Goal: Task Accomplishment & Management: Manage account settings

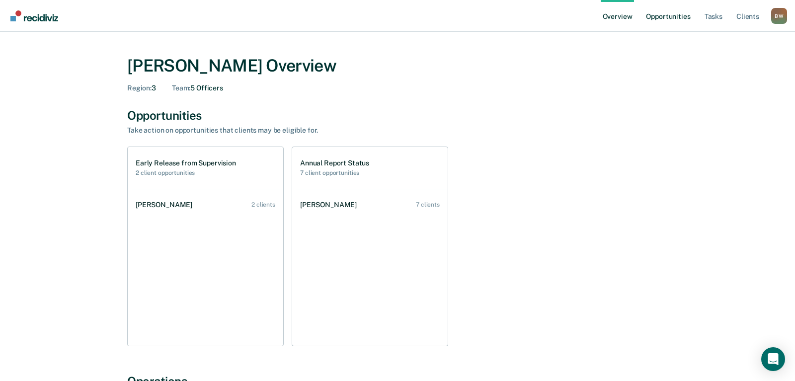
click at [663, 17] on link "Opportunities" at bounding box center [668, 16] width 48 height 32
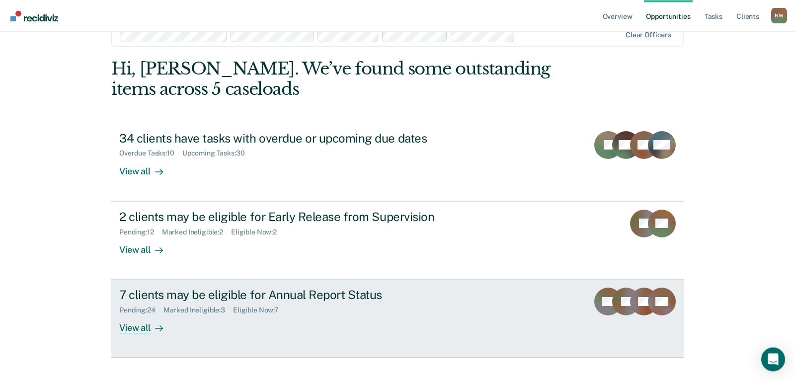
scroll to position [41, 0]
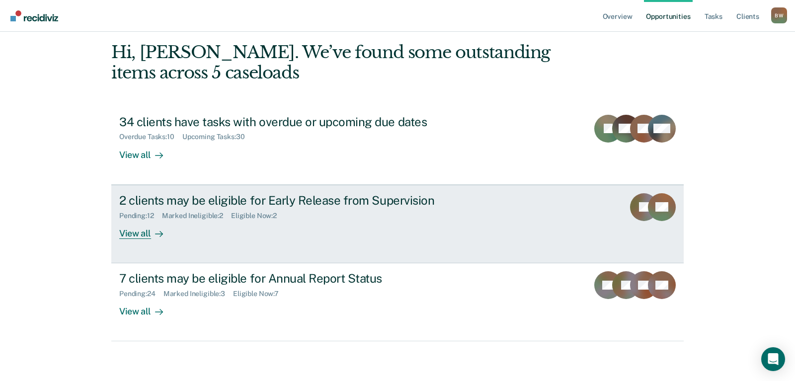
click at [266, 192] on link "2 clients may be eligible for Early Release from Supervision Pending : 12 Marke…" at bounding box center [397, 224] width 573 height 79
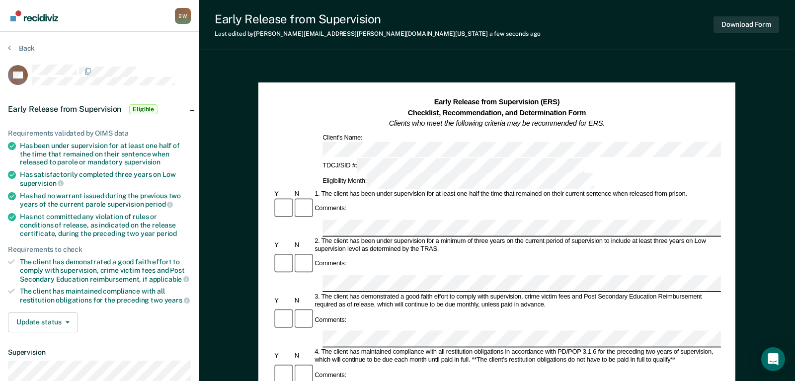
click at [386, 309] on div "Comments:" at bounding box center [497, 328] width 448 height 39
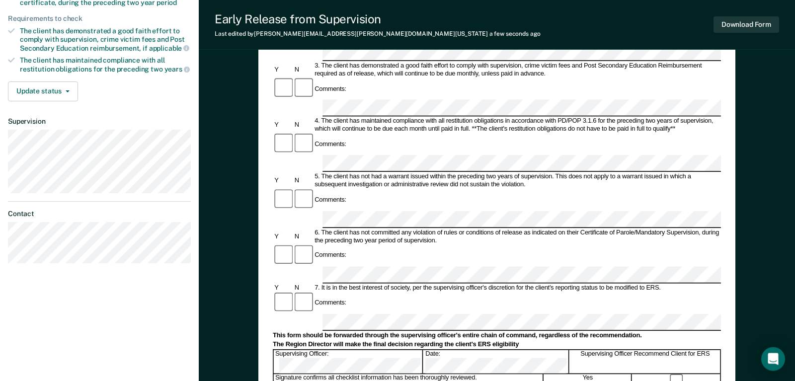
scroll to position [198, 0]
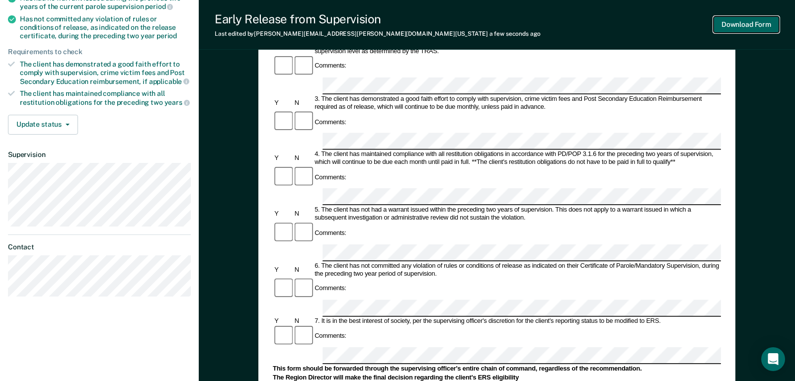
click at [741, 28] on button "Download Form" at bounding box center [747, 24] width 66 height 16
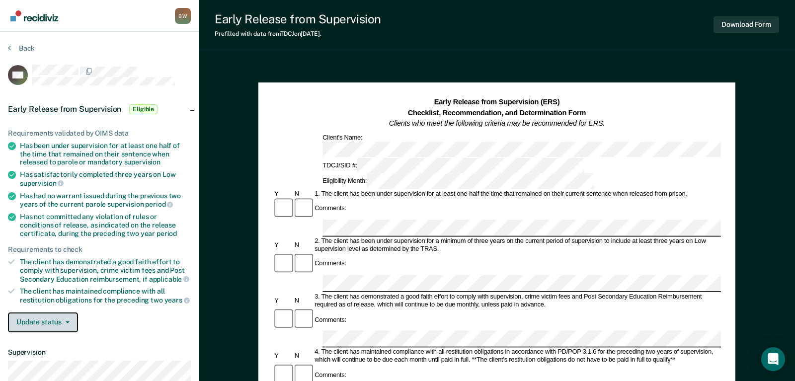
click at [70, 323] on button "Update status" at bounding box center [43, 323] width 70 height 20
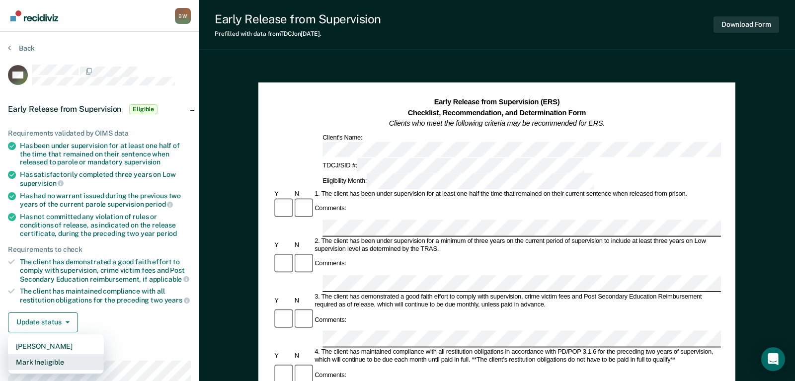
click at [56, 363] on button "Mark Ineligible" at bounding box center [56, 362] width 96 height 16
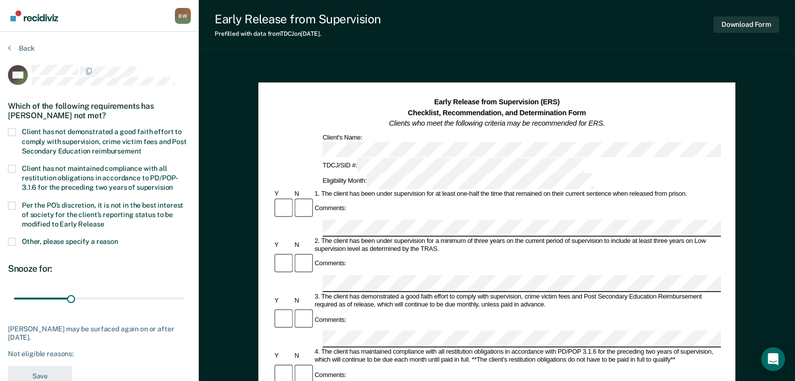
click at [12, 130] on span at bounding box center [12, 132] width 8 height 8
click at [141, 148] on input "Client has not demonstrated a good faith effort to comply with supervision, cri…" at bounding box center [141, 148] width 0 height 0
click at [16, 207] on label "Per the PO’s discretion, it is not in the best interest of society for the clie…" at bounding box center [99, 216] width 183 height 29
click at [104, 221] on input "Per the PO’s discretion, it is not in the best interest of society for the clie…" at bounding box center [104, 221] width 0 height 0
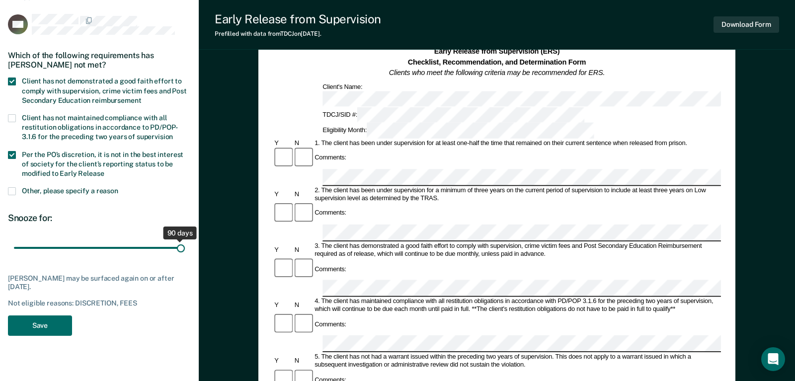
drag, startPoint x: 73, startPoint y: 250, endPoint x: 189, endPoint y: 255, distance: 116.9
type input "90"
click at [185, 255] on input "range" at bounding box center [99, 248] width 171 height 17
click at [47, 324] on button "Save" at bounding box center [40, 326] width 64 height 20
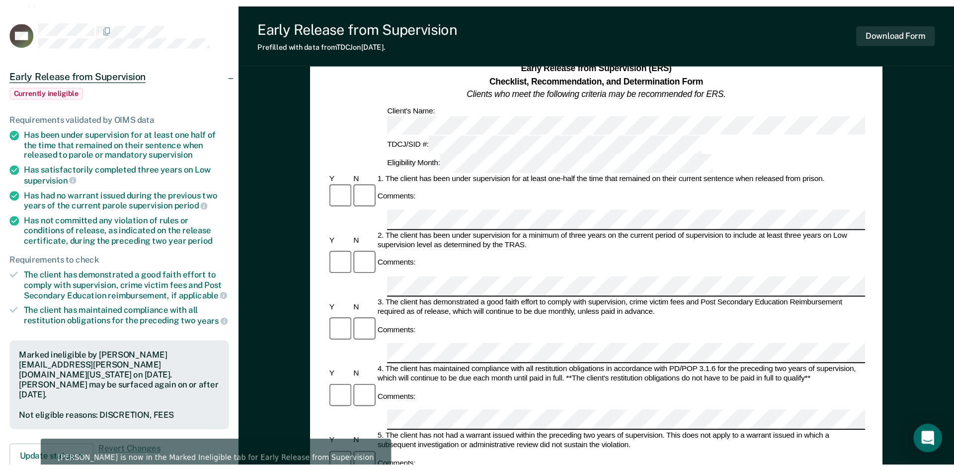
scroll to position [0, 0]
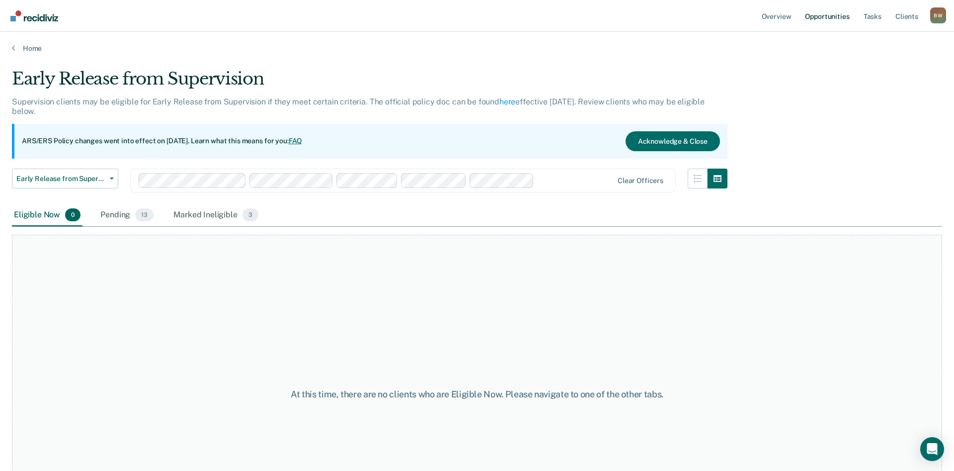
click at [795, 21] on link "Opportunities" at bounding box center [827, 16] width 48 height 32
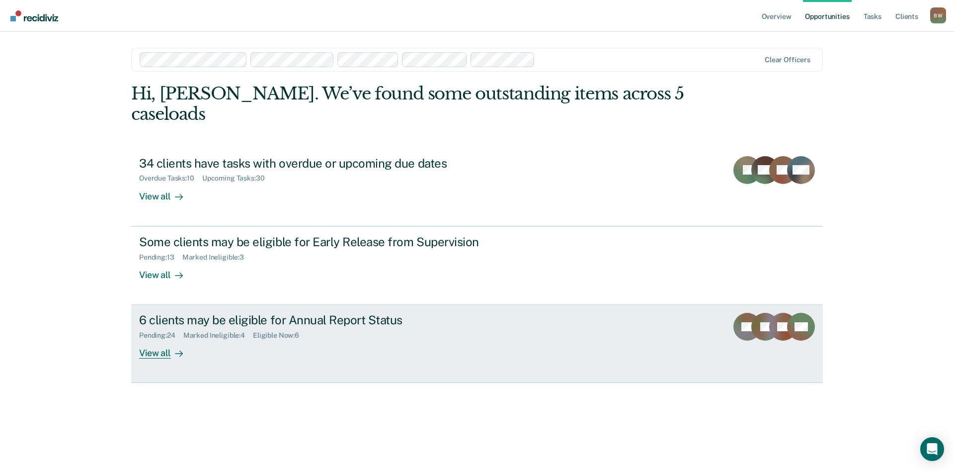
click at [175, 313] on div "6 clients may be eligible for Annual Report Status" at bounding box center [313, 320] width 349 height 14
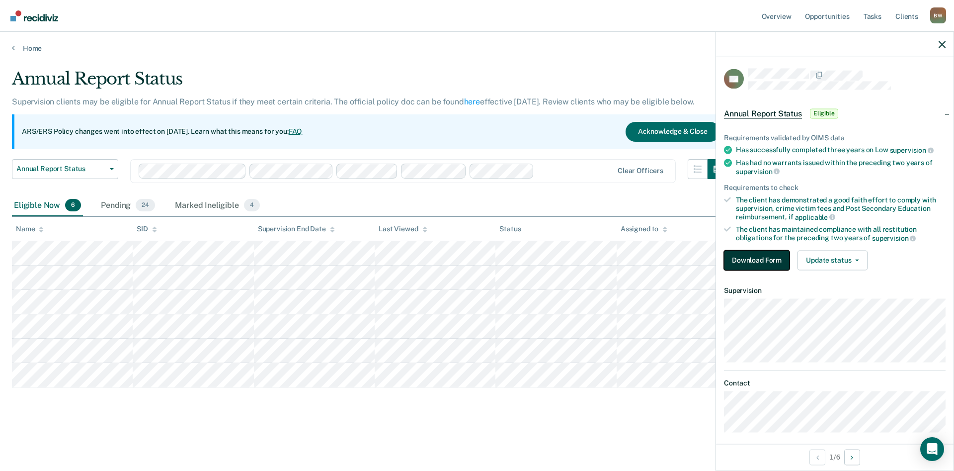
click at [729, 253] on button "Download Form" at bounding box center [757, 260] width 66 height 20
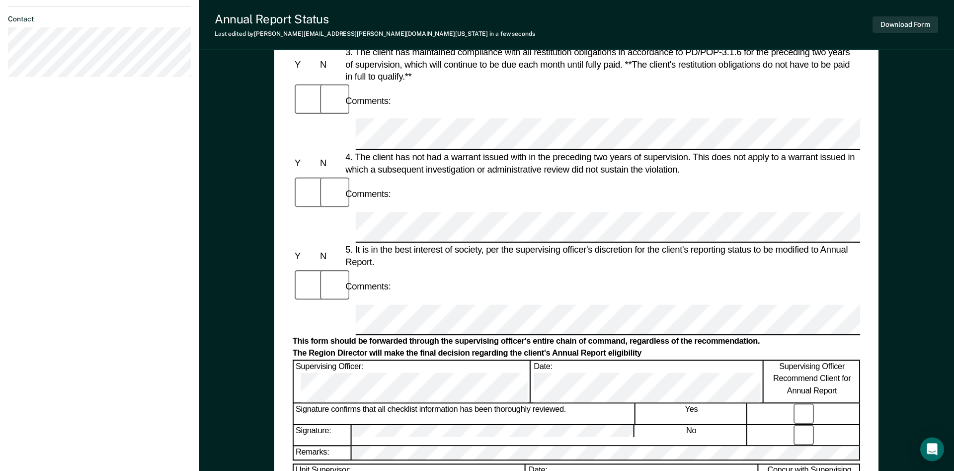
scroll to position [406, 0]
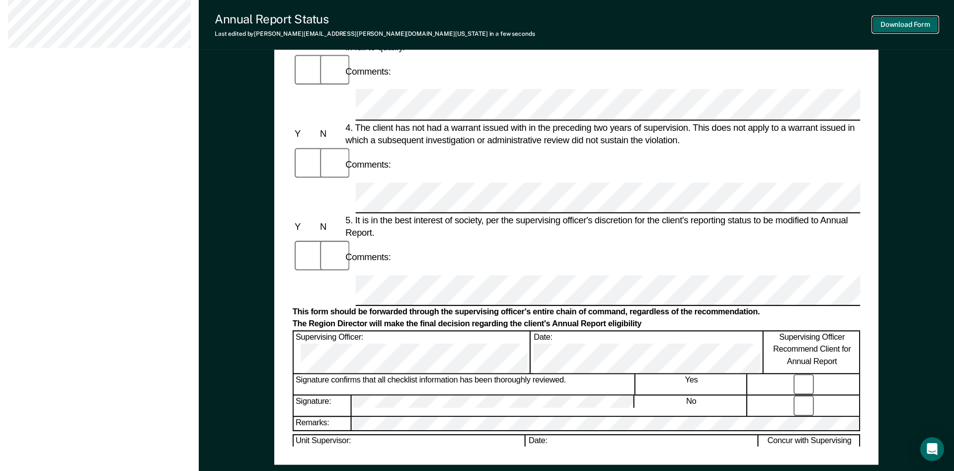
click at [795, 28] on button "Download Form" at bounding box center [906, 24] width 66 height 16
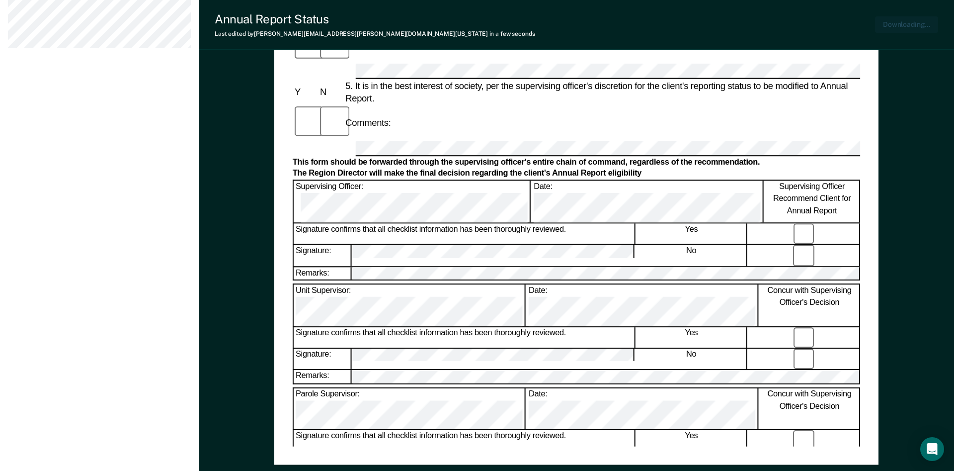
scroll to position [462, 0]
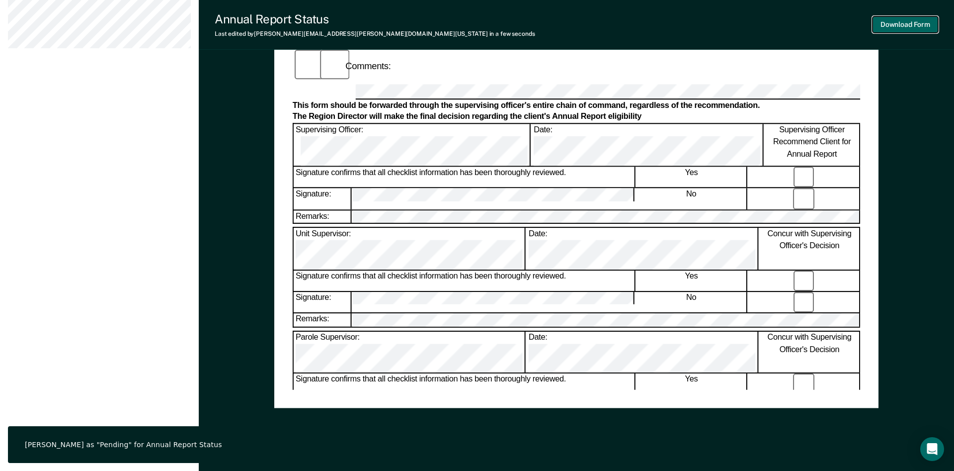
click at [795, 24] on button "Download Form" at bounding box center [906, 24] width 66 height 16
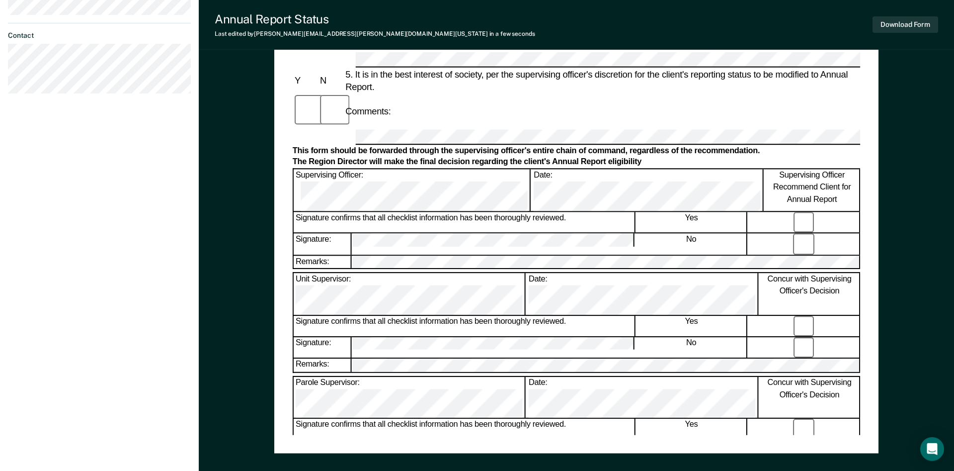
scroll to position [310, 0]
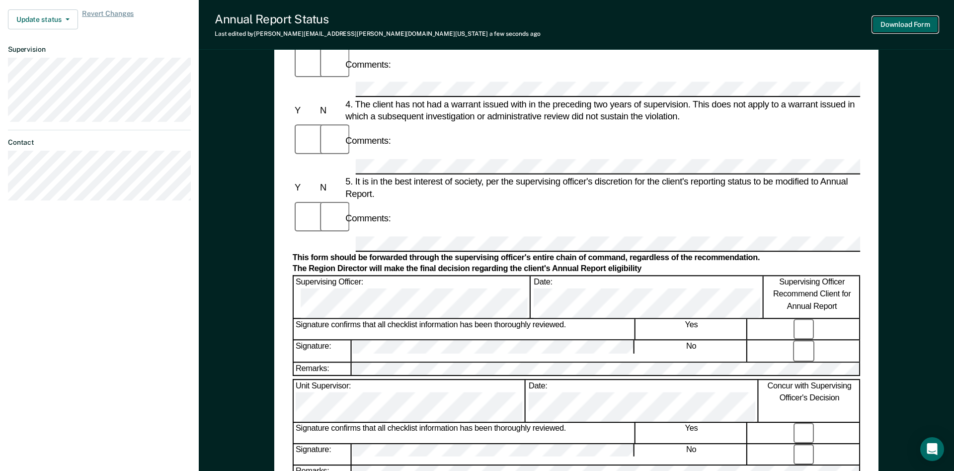
click at [795, 25] on button "Download Form" at bounding box center [906, 24] width 66 height 16
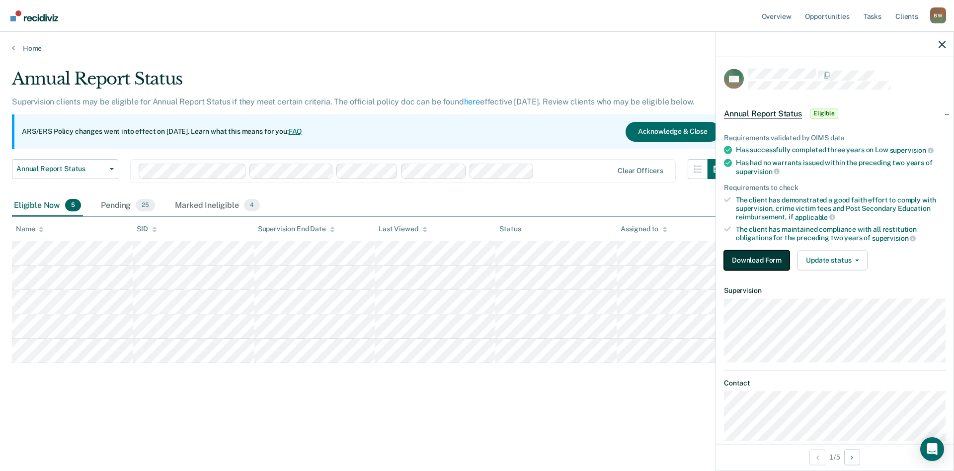
click at [754, 258] on button "Download Form" at bounding box center [757, 260] width 66 height 20
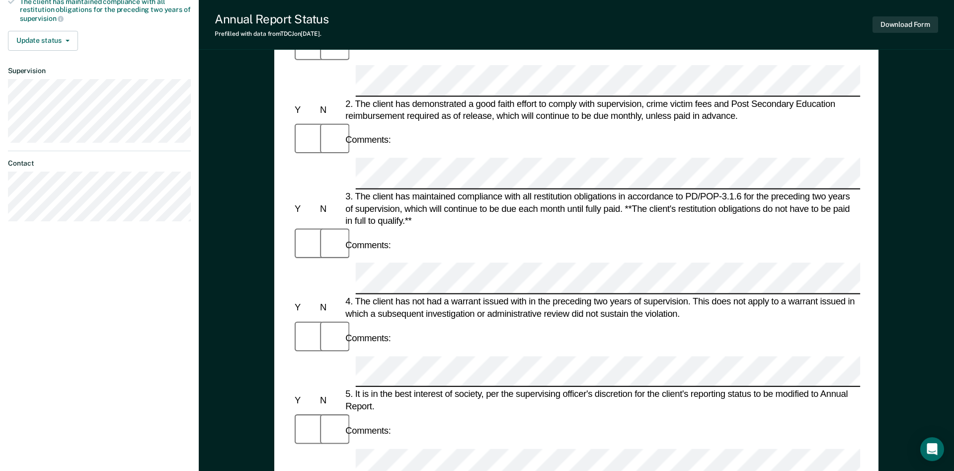
scroll to position [51, 0]
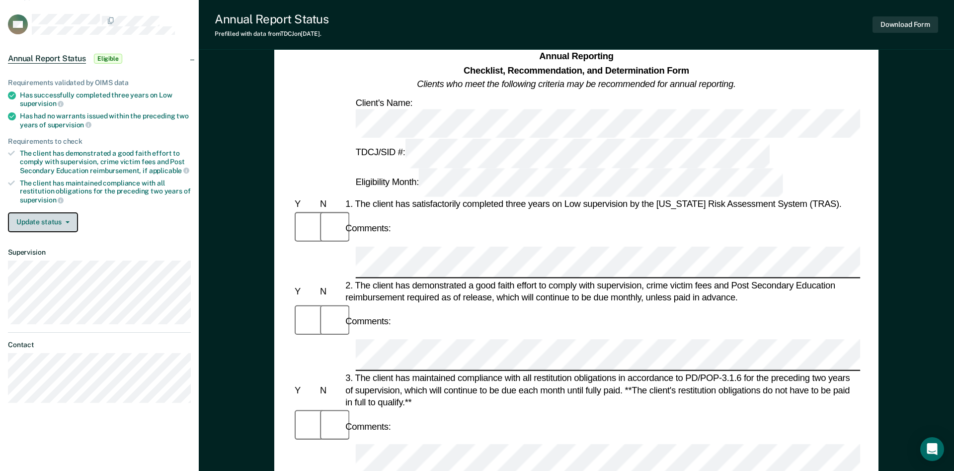
click at [70, 227] on button "Update status" at bounding box center [43, 222] width 70 height 20
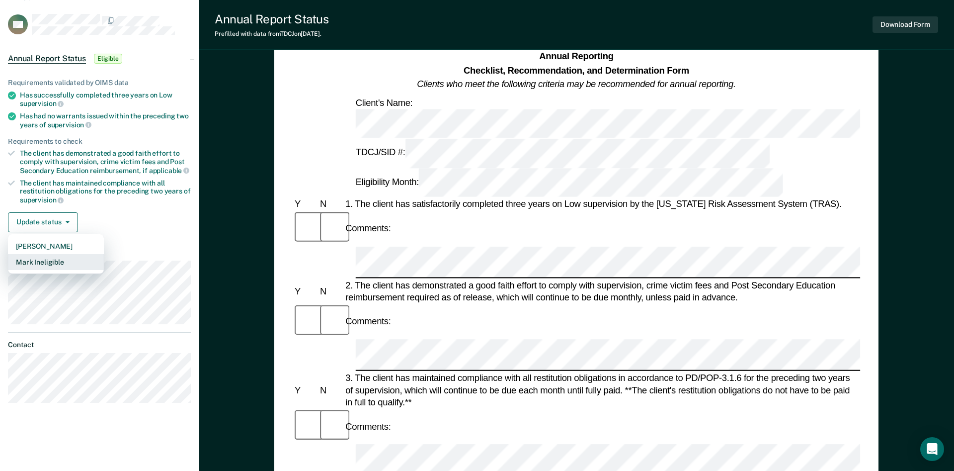
click at [72, 257] on button "Mark Ineligible" at bounding box center [56, 262] width 96 height 16
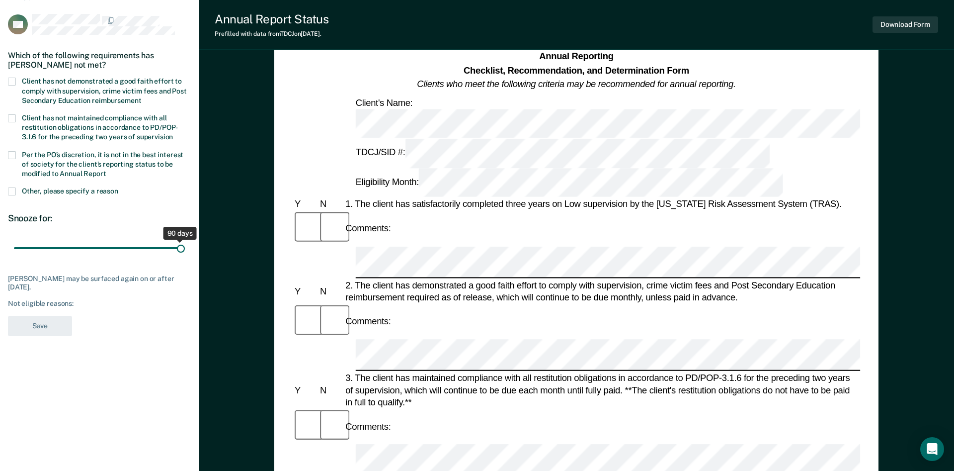
drag, startPoint x: 72, startPoint y: 248, endPoint x: 187, endPoint y: 249, distance: 115.3
type input "90"
click at [185, 249] on input "range" at bounding box center [99, 248] width 171 height 17
click at [10, 85] on label "Client has not demonstrated a good faith effort to comply with supervision, cri…" at bounding box center [99, 92] width 183 height 29
click at [141, 97] on input "Client has not demonstrated a good faith effort to comply with supervision, cri…" at bounding box center [141, 97] width 0 height 0
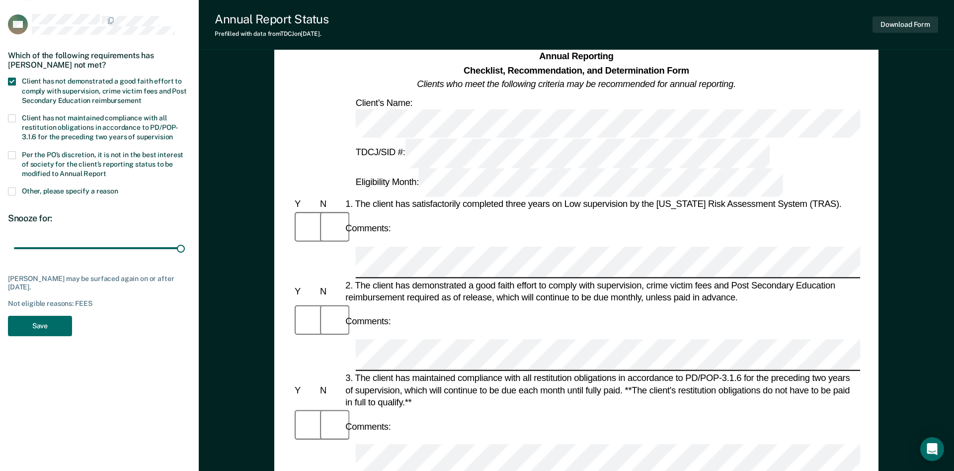
click at [15, 154] on span at bounding box center [12, 155] width 8 height 8
click at [106, 170] on input "Per the PO’s discretion, it is not in the best interest of society for the clie…" at bounding box center [106, 170] width 0 height 0
click at [34, 324] on button "Save" at bounding box center [40, 326] width 64 height 20
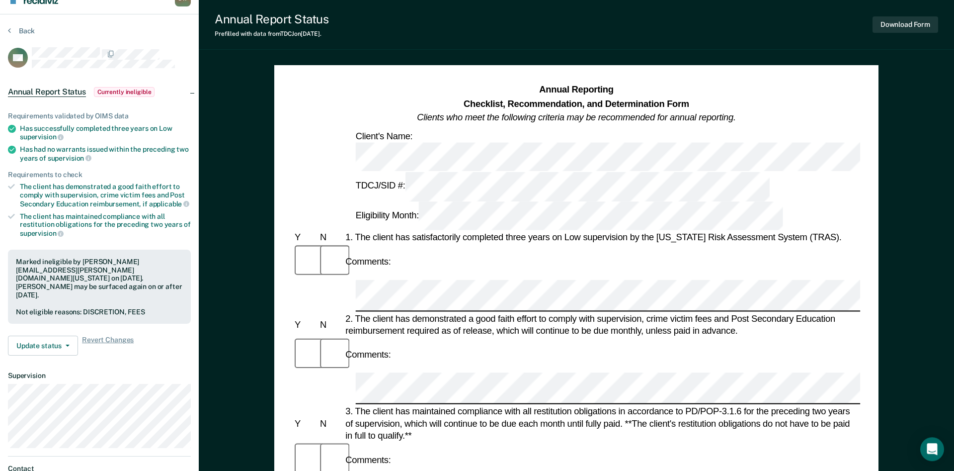
scroll to position [0, 0]
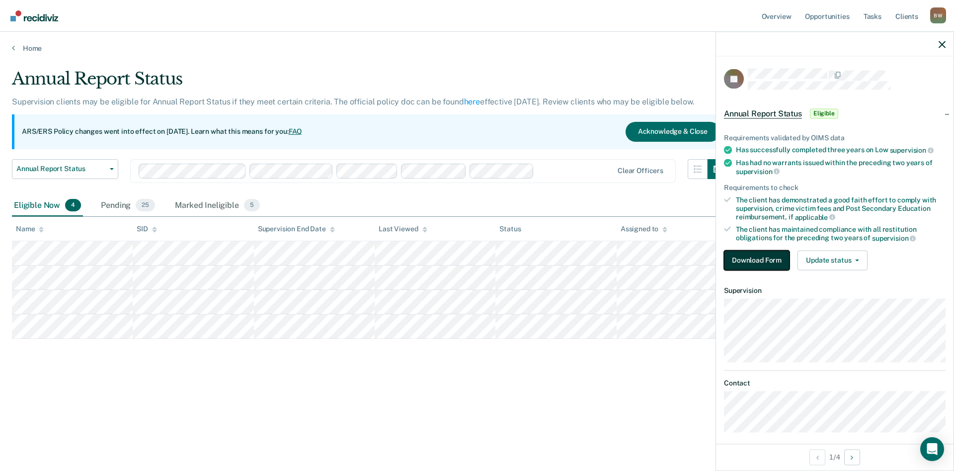
click at [746, 261] on button "Download Form" at bounding box center [757, 260] width 66 height 20
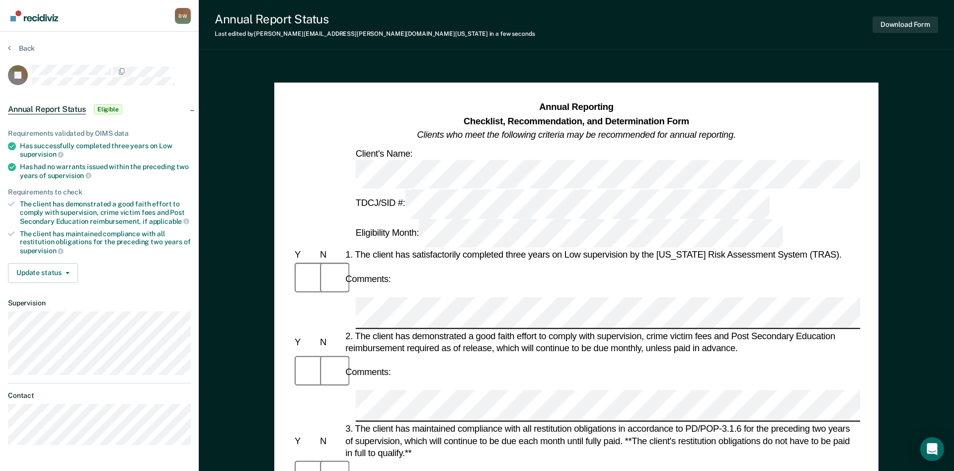
click at [795, 26] on button "Download Form" at bounding box center [906, 24] width 66 height 16
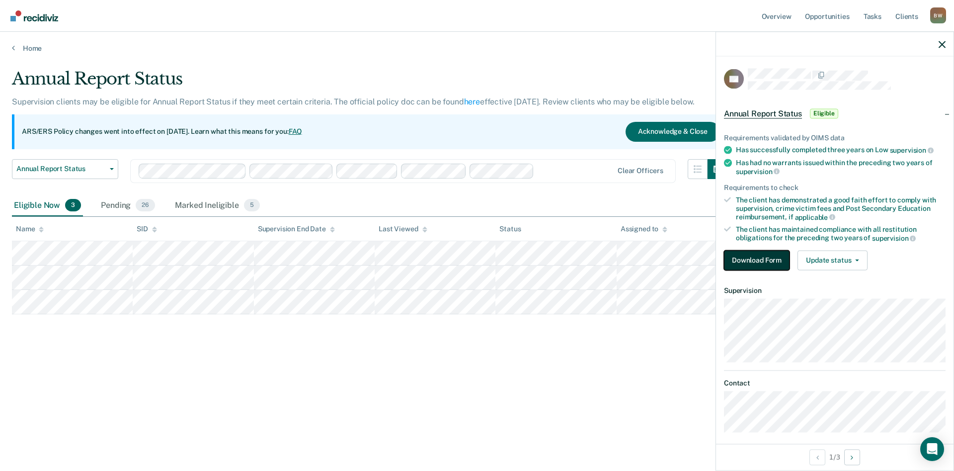
click at [741, 259] on button "Download Form" at bounding box center [757, 260] width 66 height 20
click at [758, 261] on button "Download Form" at bounding box center [757, 260] width 66 height 20
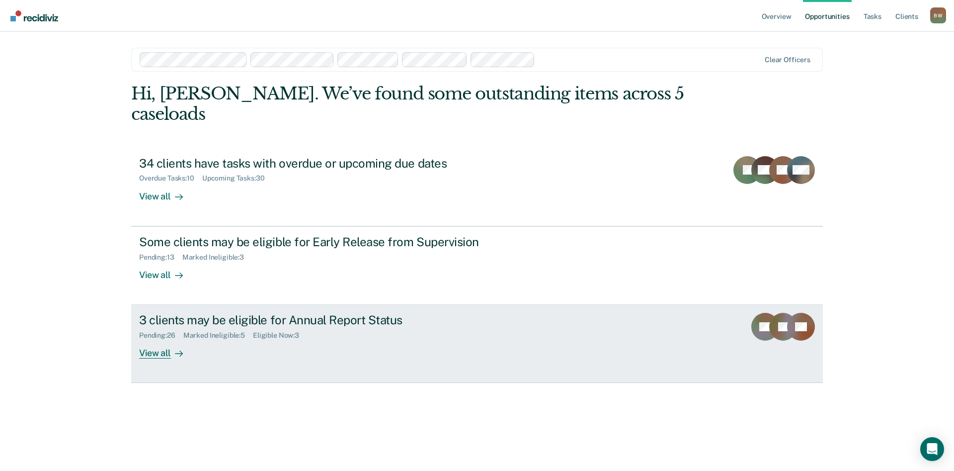
click at [214, 313] on div "3 clients may be eligible for Annual Report Status" at bounding box center [313, 320] width 349 height 14
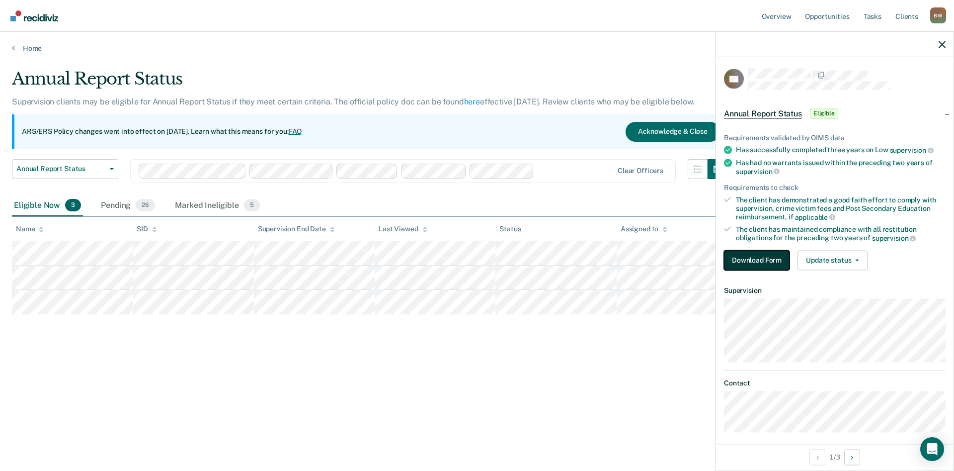
click at [739, 259] on button "Download Form" at bounding box center [757, 260] width 66 height 20
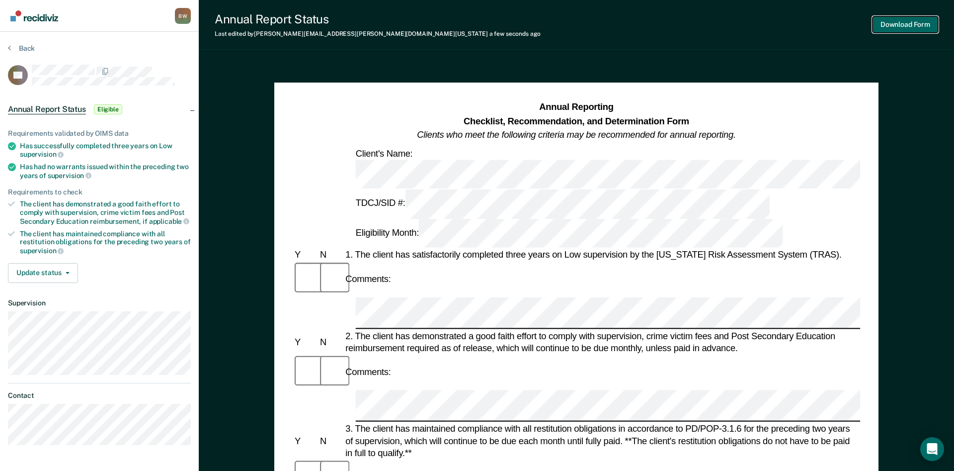
click at [795, 24] on button "Download Form" at bounding box center [906, 24] width 66 height 16
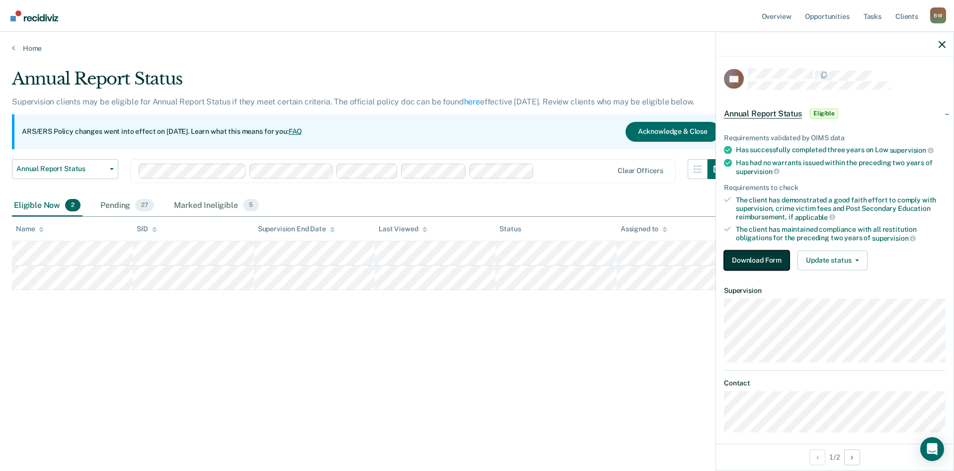
click at [739, 254] on button "Download Form" at bounding box center [757, 260] width 66 height 20
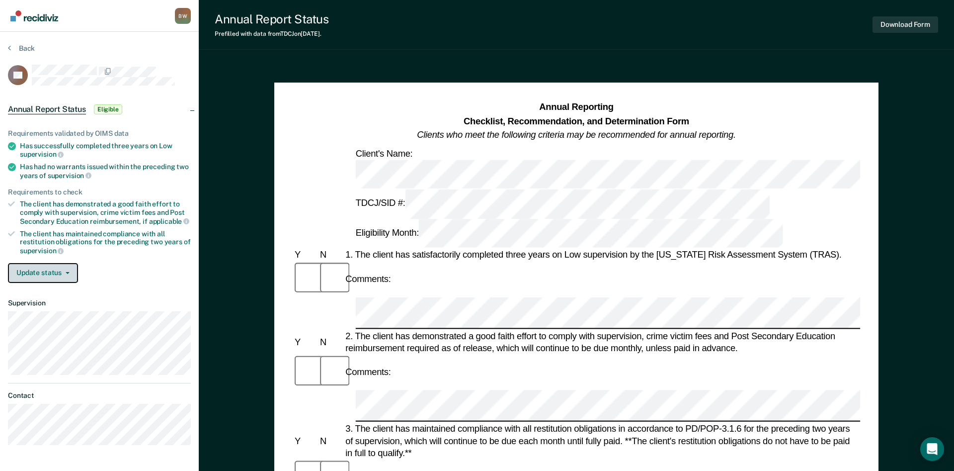
click at [68, 273] on button "Update status" at bounding box center [43, 273] width 70 height 20
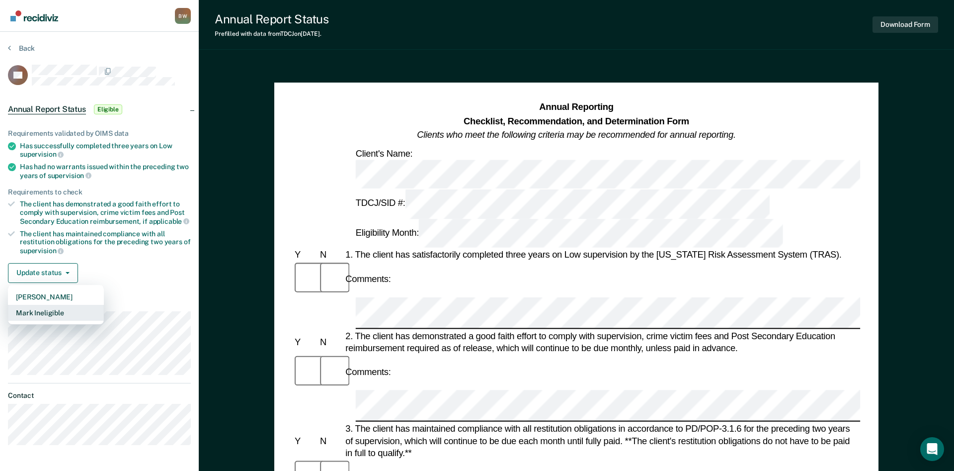
click at [50, 314] on button "Mark Ineligible" at bounding box center [56, 313] width 96 height 16
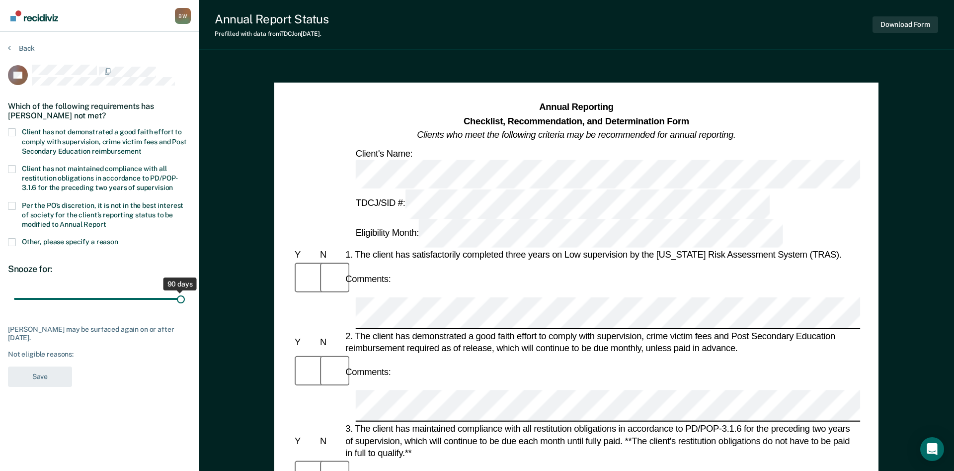
drag, startPoint x: 69, startPoint y: 301, endPoint x: 195, endPoint y: 315, distance: 127.1
type input "90"
click at [185, 308] on input "range" at bounding box center [99, 298] width 171 height 17
click at [60, 381] on div "[PERSON_NAME] B W Profile How it works Log Out Back AP Which of the following r…" at bounding box center [99, 451] width 199 height 902
click at [11, 133] on span at bounding box center [12, 132] width 8 height 8
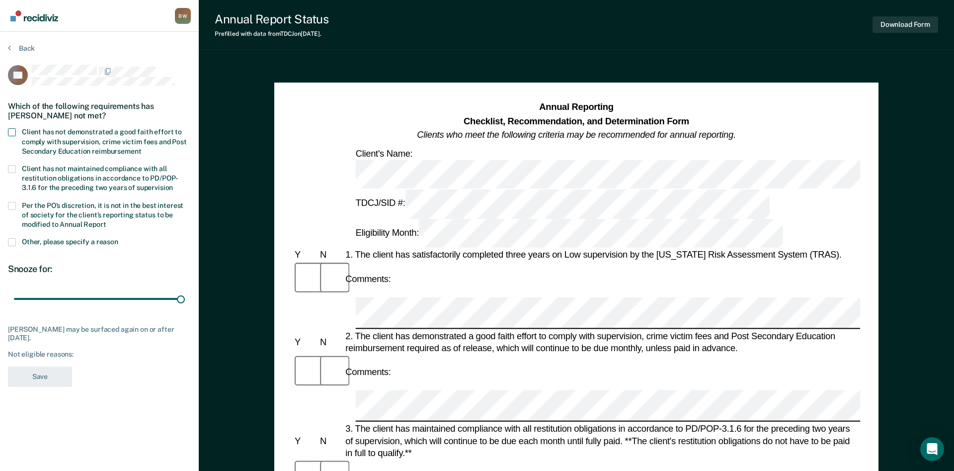
click at [141, 148] on input "Client has not demonstrated a good faith effort to comply with supervision, cri…" at bounding box center [141, 148] width 0 height 0
click at [9, 203] on span at bounding box center [12, 206] width 8 height 8
click at [106, 221] on input "Per the PO’s discretion, it is not in the best interest of society for the clie…" at bounding box center [106, 221] width 0 height 0
click at [31, 380] on button "Save" at bounding box center [40, 376] width 64 height 20
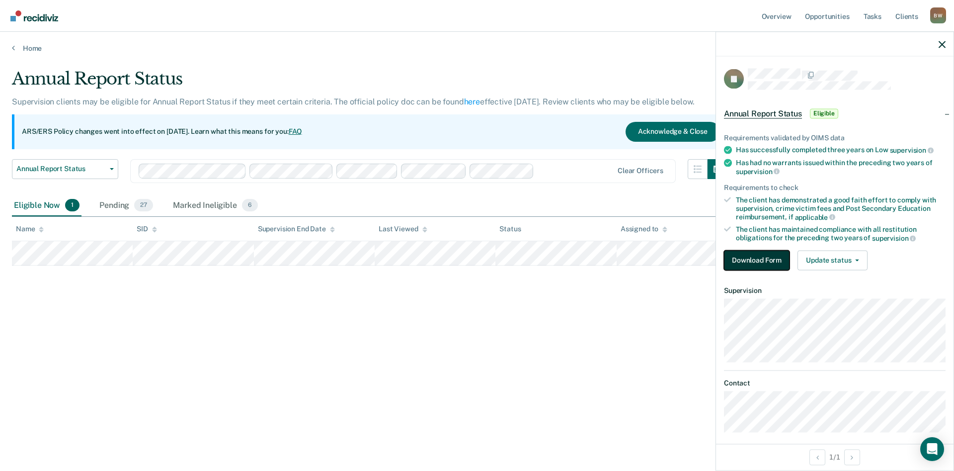
click at [757, 262] on button "Download Form" at bounding box center [757, 260] width 66 height 20
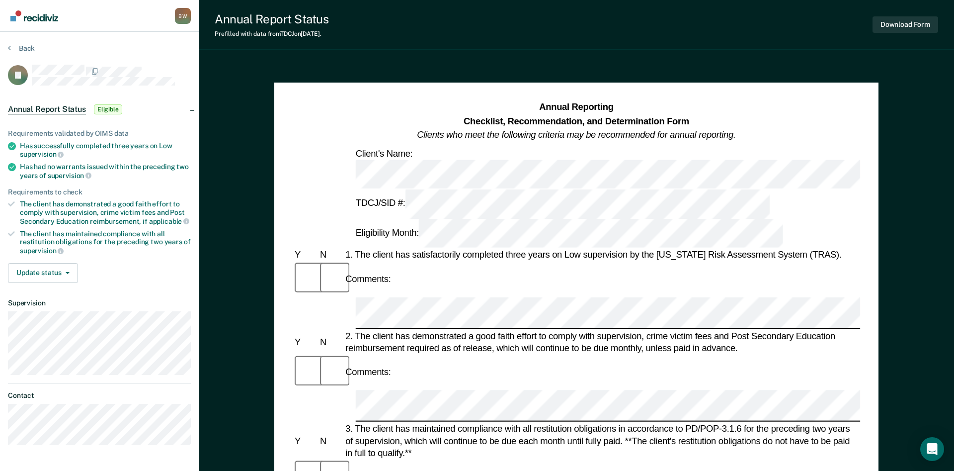
click at [795, 23] on button "Download Form" at bounding box center [906, 24] width 66 height 16
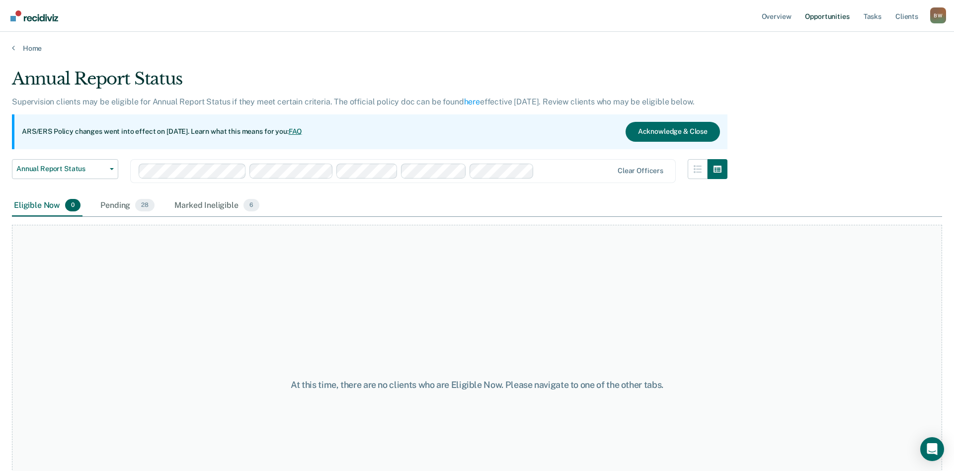
click at [795, 15] on link "Opportunities" at bounding box center [827, 16] width 48 height 32
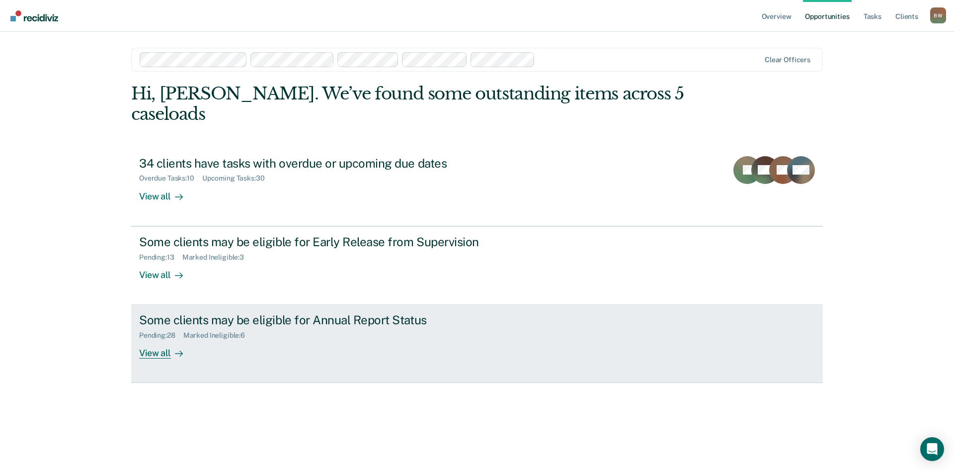
click at [236, 313] on div "Some clients may be eligible for Annual Report Status" at bounding box center [313, 320] width 349 height 14
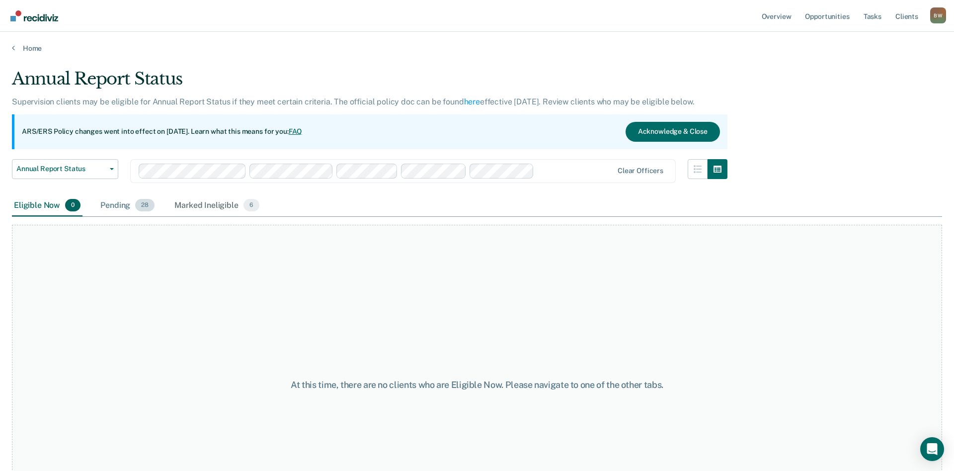
click at [126, 205] on div "Pending 28" at bounding box center [127, 206] width 58 height 22
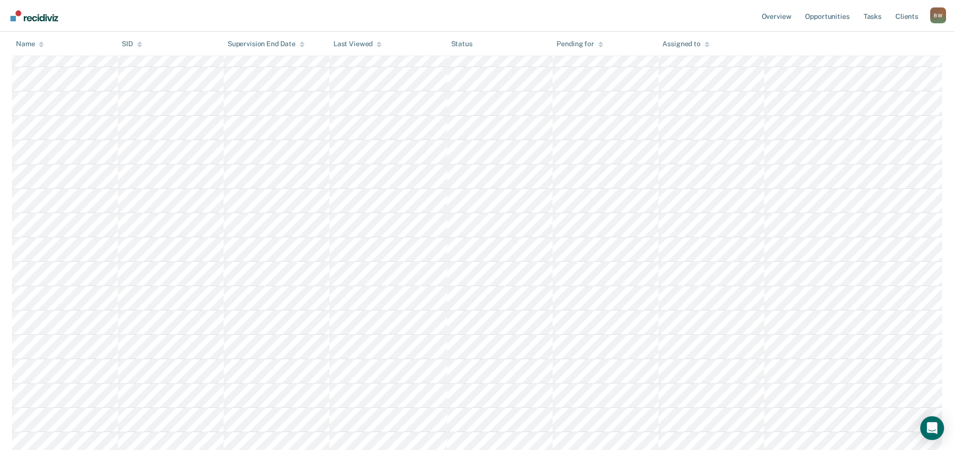
scroll to position [392, 0]
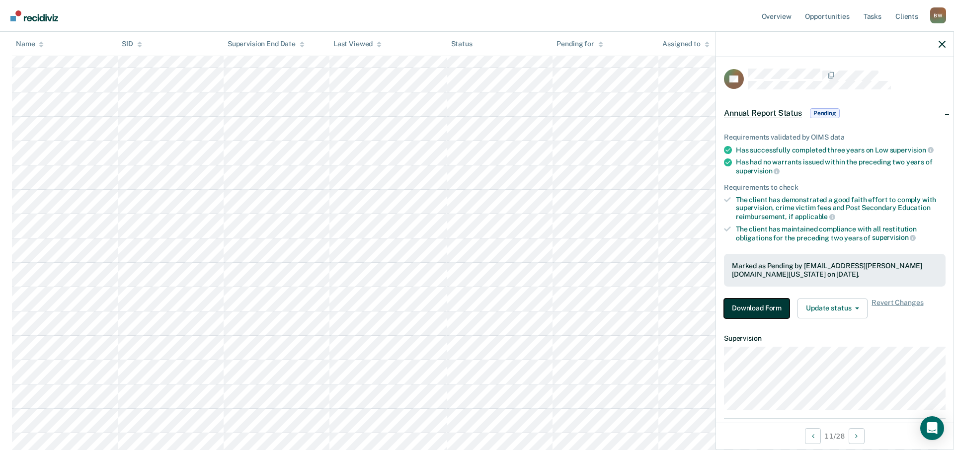
click at [734, 306] on button "Download Form" at bounding box center [757, 309] width 66 height 20
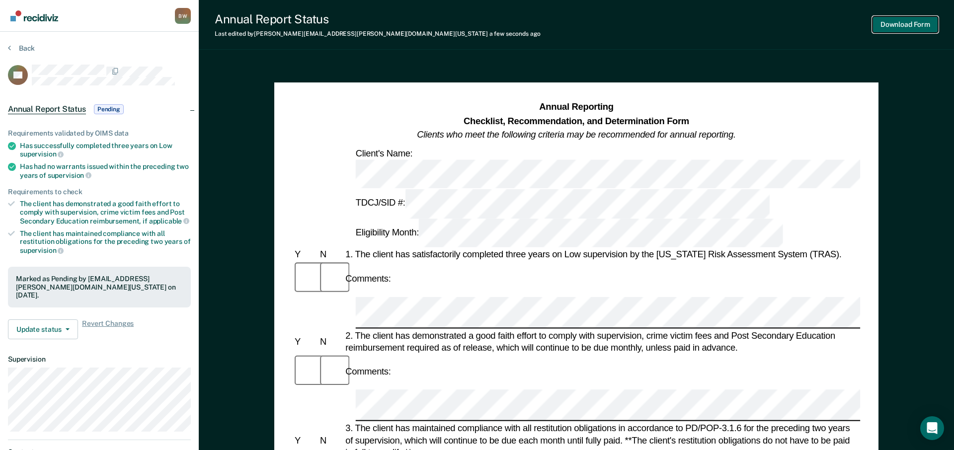
click at [795, 26] on button "Download Form" at bounding box center [906, 24] width 66 height 16
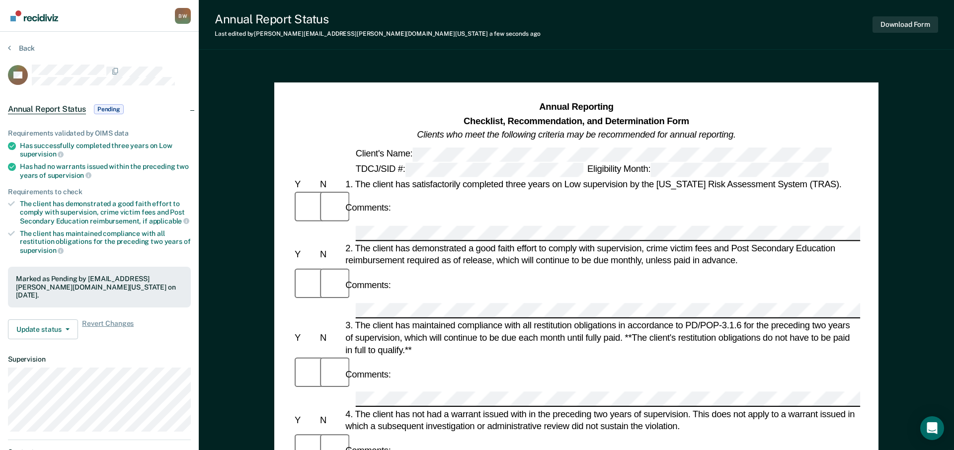
scroll to position [74, 0]
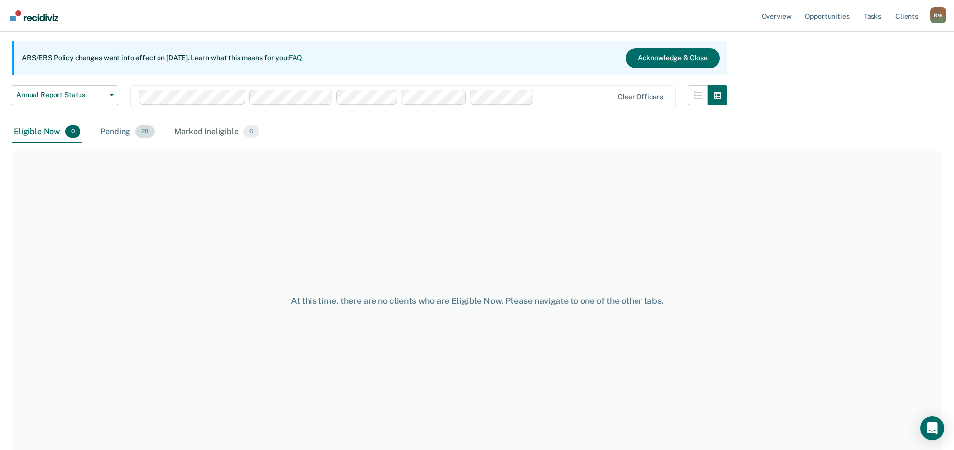
click at [143, 128] on span "28" at bounding box center [144, 131] width 19 height 13
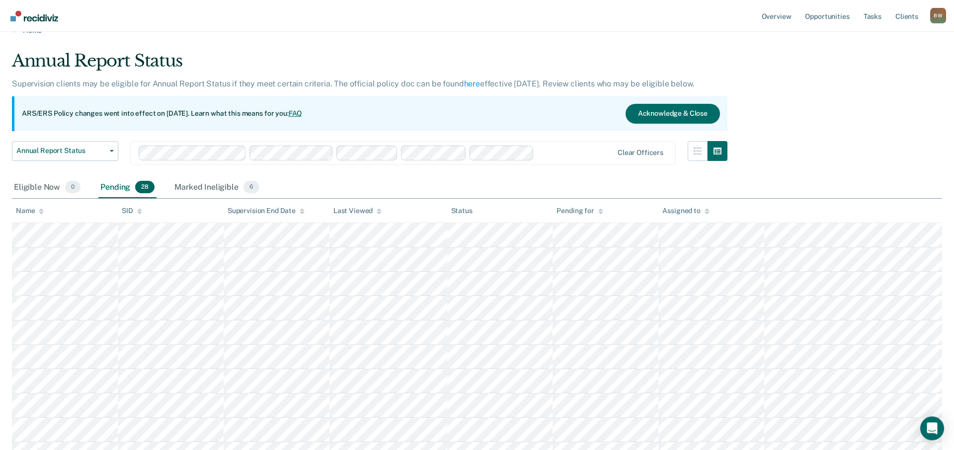
scroll to position [0, 0]
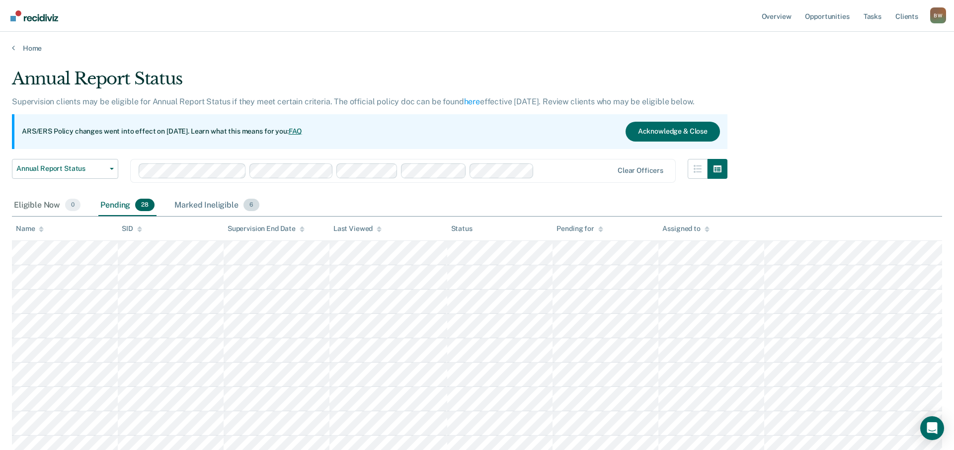
click at [186, 207] on div "Marked Ineligible 6" at bounding box center [217, 206] width 89 height 22
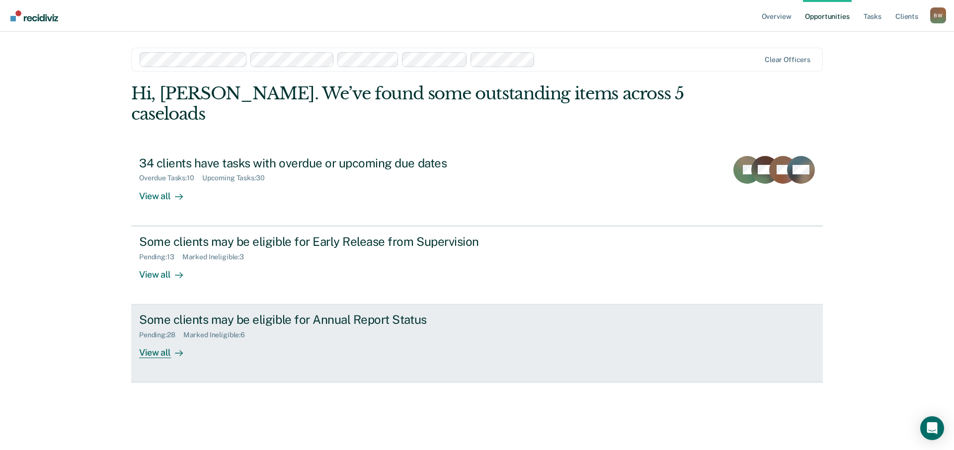
click at [198, 313] on div "Some clients may be eligible for Annual Report Status" at bounding box center [313, 320] width 349 height 14
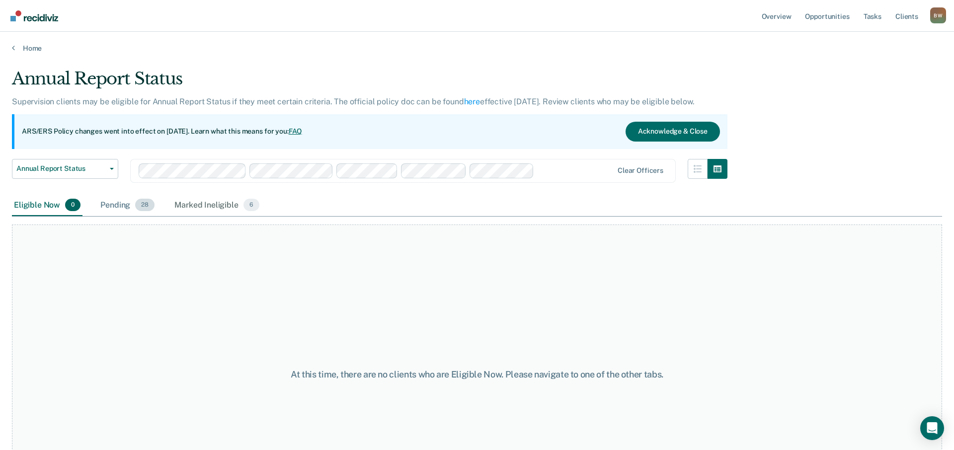
click at [130, 208] on div "Pending 28" at bounding box center [127, 206] width 58 height 22
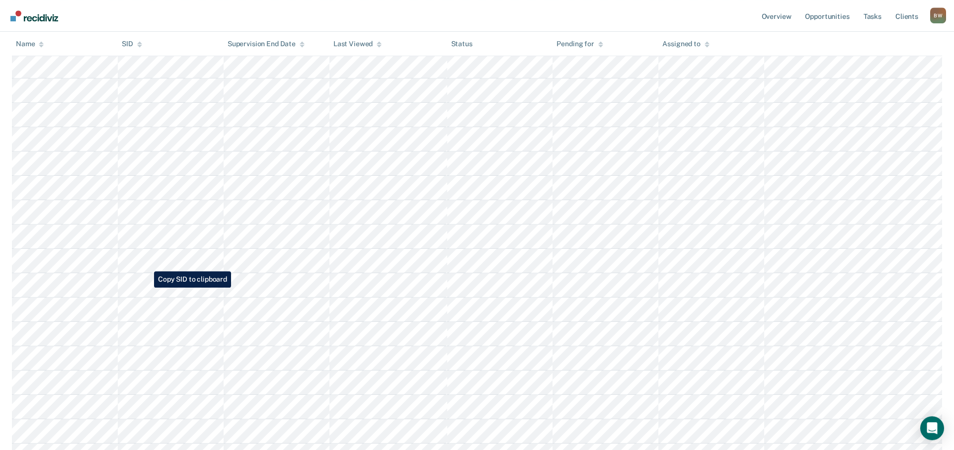
scroll to position [304, 0]
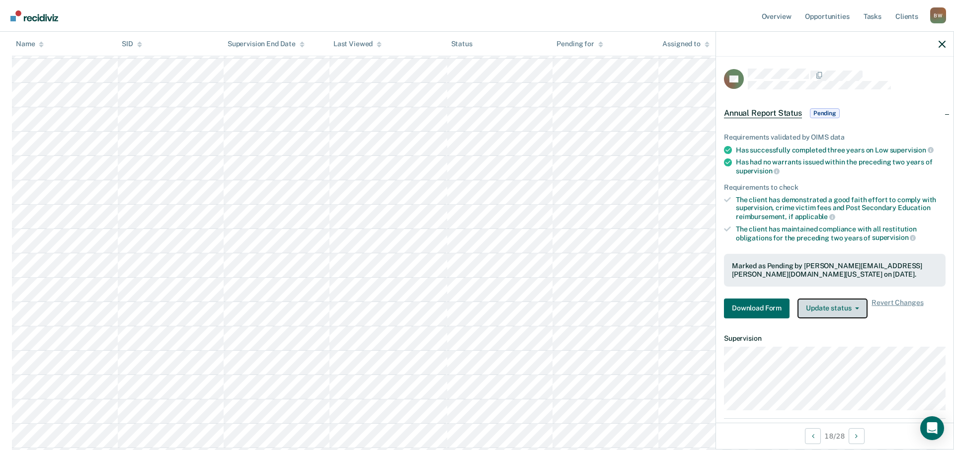
click at [795, 308] on button "Update status" at bounding box center [833, 309] width 70 height 20
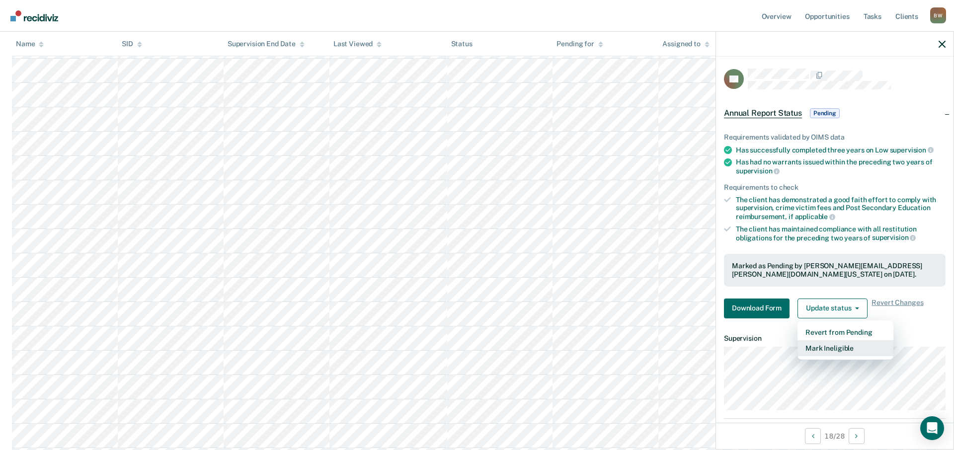
click at [795, 346] on button "Mark Ineligible" at bounding box center [846, 349] width 96 height 16
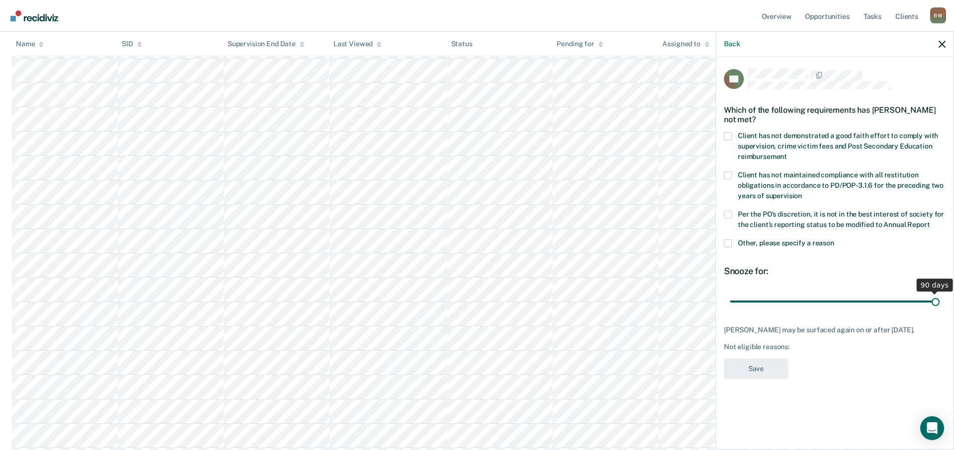
drag, startPoint x: 799, startPoint y: 302, endPoint x: 943, endPoint y: 303, distance: 143.7
type input "90"
click at [795, 303] on input "range" at bounding box center [835, 301] width 210 height 17
click at [728, 136] on span at bounding box center [728, 136] width 8 height 8
click at [787, 153] on input "Client has not demonstrated a good faith effort to comply with supervision, cri…" at bounding box center [787, 153] width 0 height 0
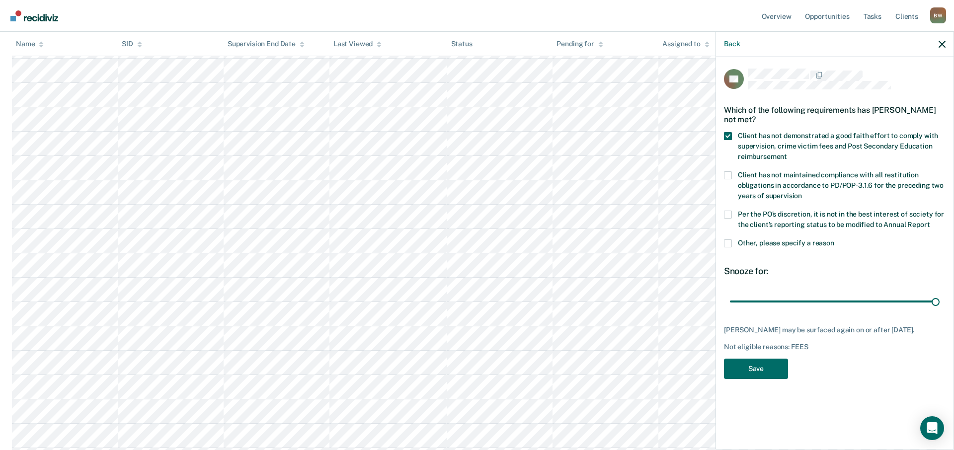
click at [730, 216] on span at bounding box center [728, 215] width 8 height 8
click at [795, 221] on input "Per the PO’s discretion, it is not in the best interest of society for the clie…" at bounding box center [930, 221] width 0 height 0
click at [756, 378] on button "Save" at bounding box center [756, 369] width 64 height 20
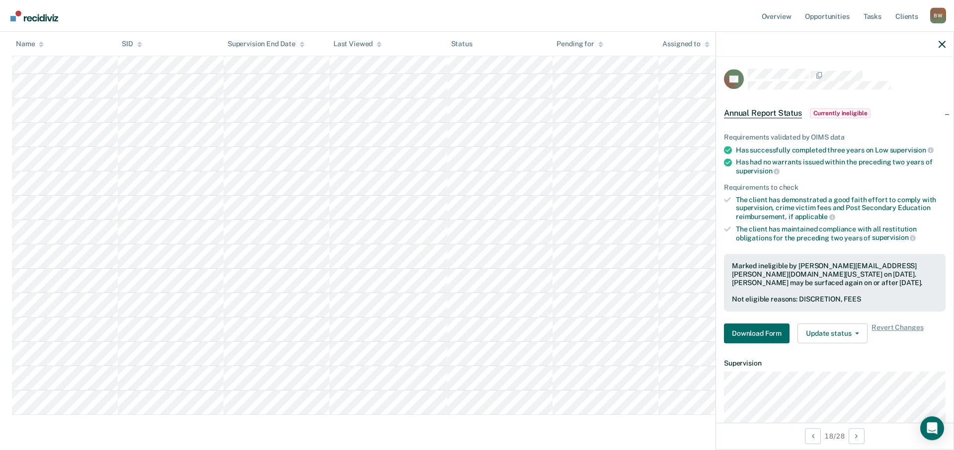
scroll to position [469, 0]
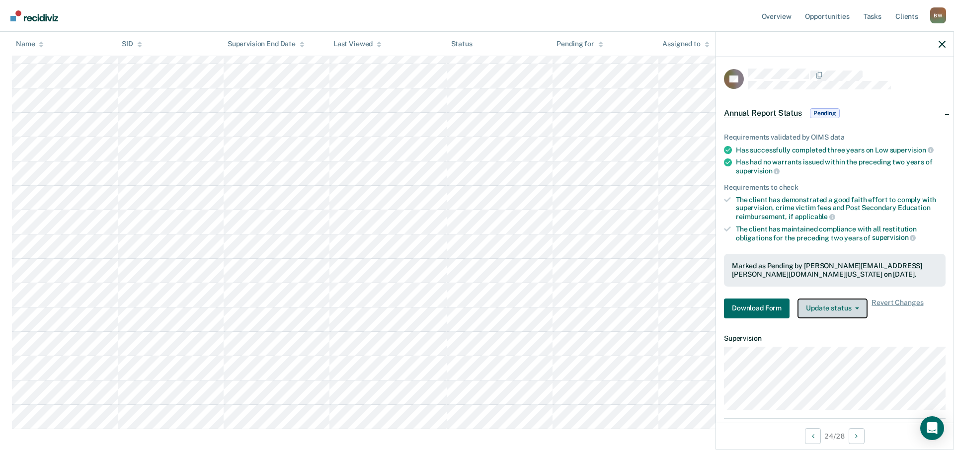
click at [795, 308] on button "Update status" at bounding box center [833, 309] width 70 height 20
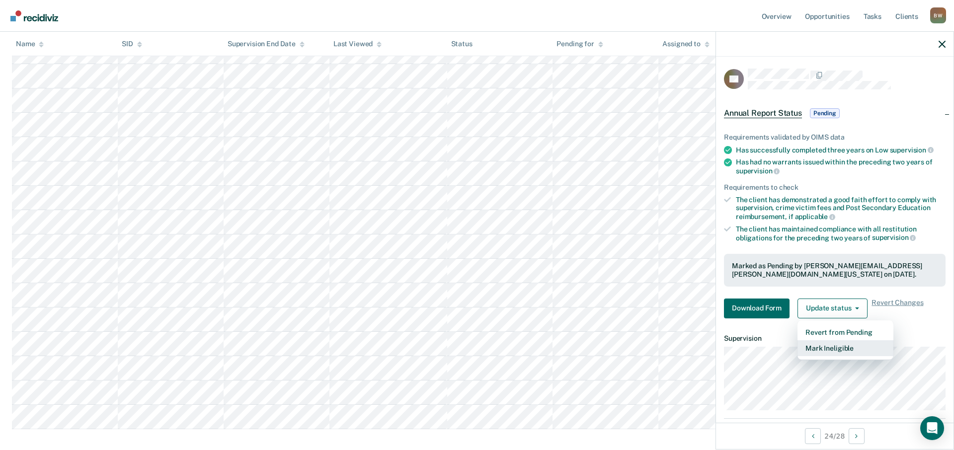
click at [795, 345] on button "Mark Ineligible" at bounding box center [846, 349] width 96 height 16
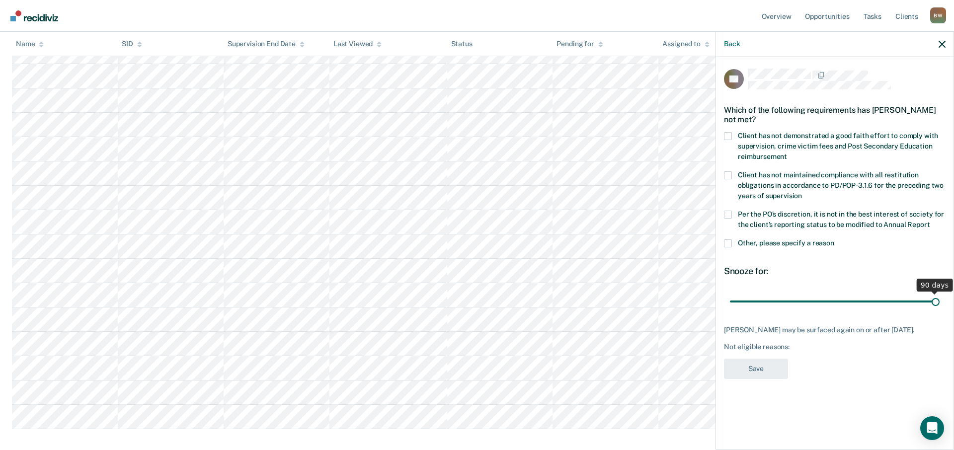
drag, startPoint x: 801, startPoint y: 300, endPoint x: 993, endPoint y: 302, distance: 191.9
type input "90"
click at [795, 302] on input "range" at bounding box center [835, 301] width 210 height 17
click at [727, 136] on span at bounding box center [728, 136] width 8 height 8
click at [787, 153] on input "Client has not demonstrated a good faith effort to comply with supervision, cri…" at bounding box center [787, 153] width 0 height 0
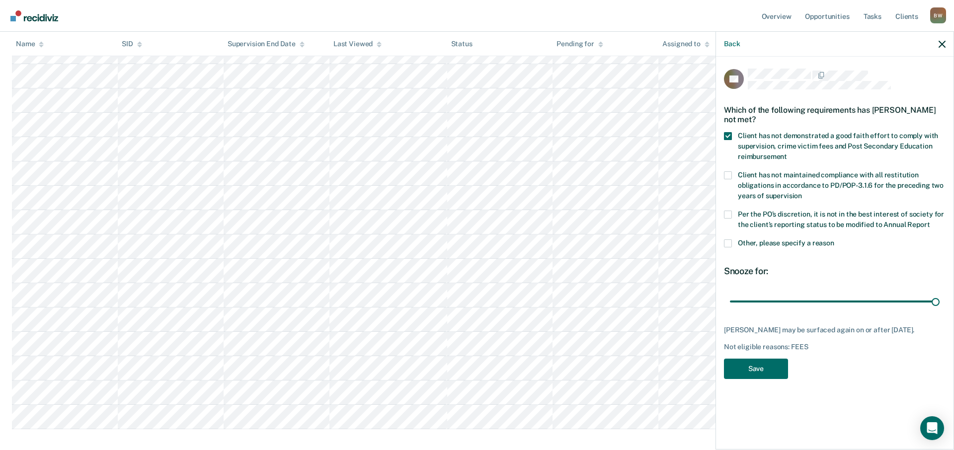
click at [734, 210] on div "RB Which of the following requirements has [PERSON_NAME] not met? Client has no…" at bounding box center [835, 227] width 222 height 317
click at [731, 211] on span at bounding box center [728, 215] width 8 height 8
click at [795, 221] on input "Per the PO’s discretion, it is not in the best interest of society for the clie…" at bounding box center [930, 221] width 0 height 0
click at [744, 372] on button "Save" at bounding box center [756, 369] width 64 height 20
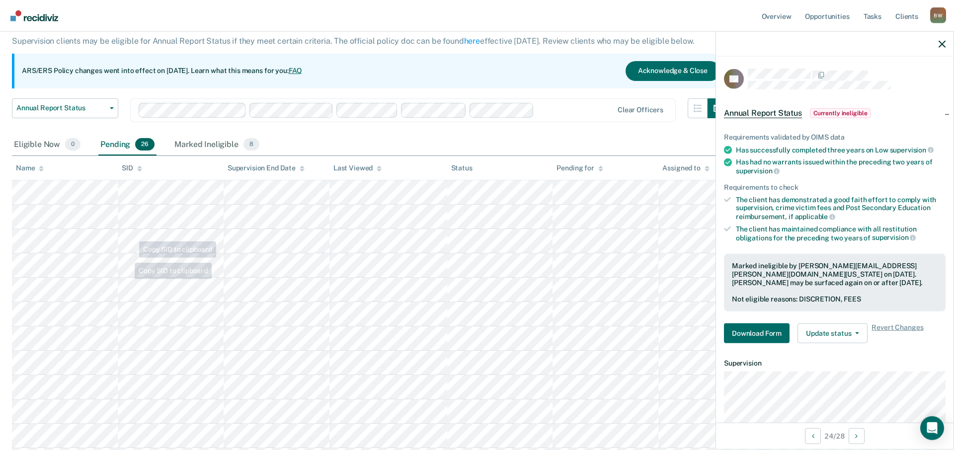
scroll to position [0, 0]
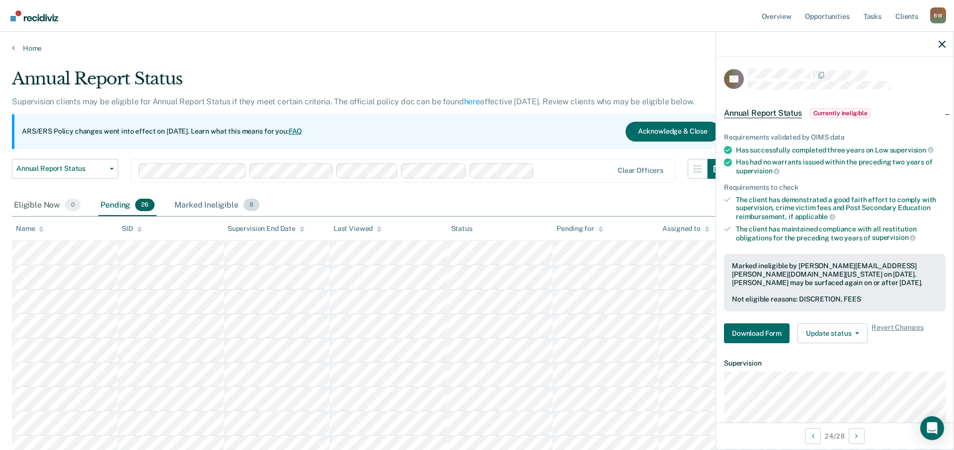
click at [200, 205] on div "Marked Ineligible 8" at bounding box center [217, 206] width 89 height 22
click at [114, 203] on div "Pending 26" at bounding box center [127, 206] width 58 height 22
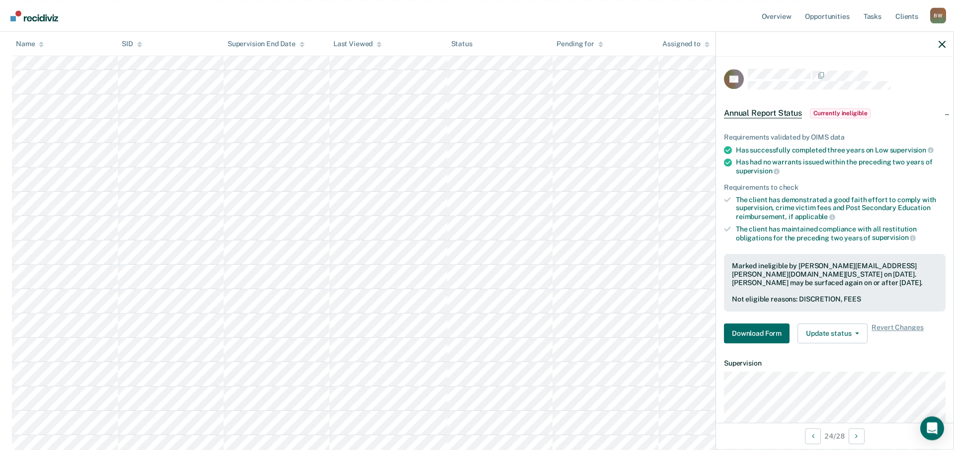
scroll to position [394, 0]
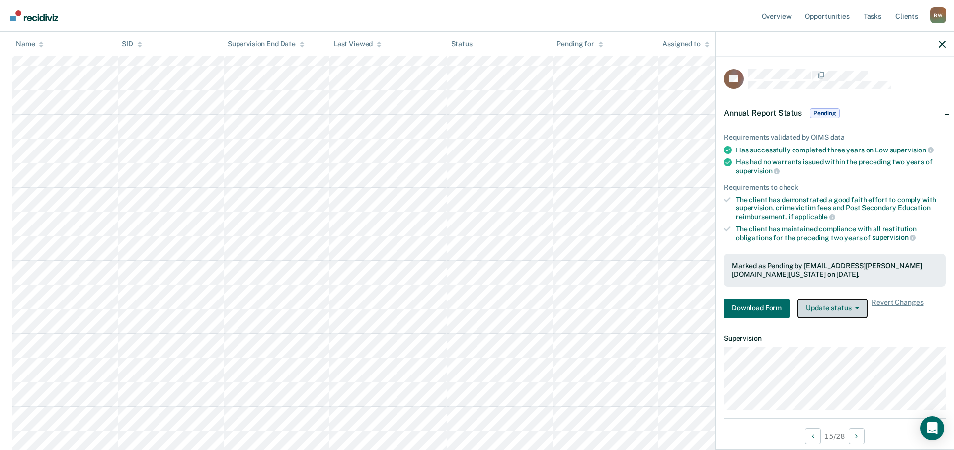
click at [795, 310] on button "Update status" at bounding box center [833, 309] width 70 height 20
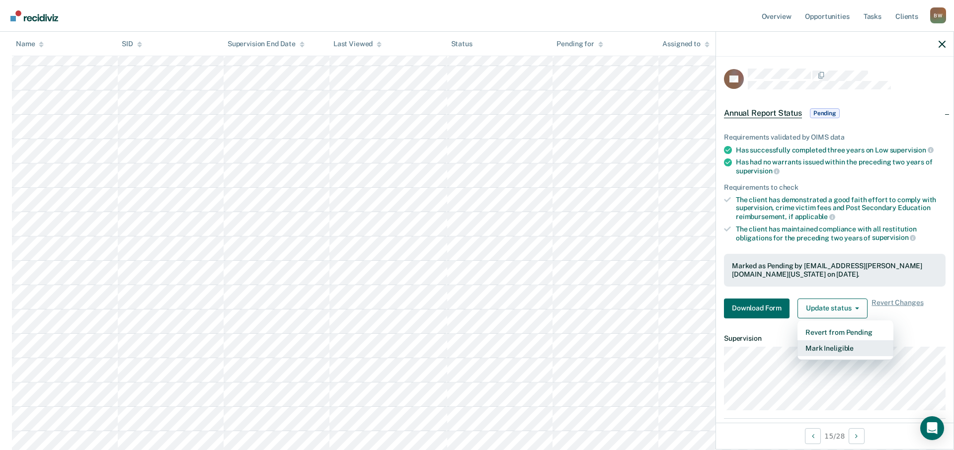
click at [795, 346] on button "Mark Ineligible" at bounding box center [846, 349] width 96 height 16
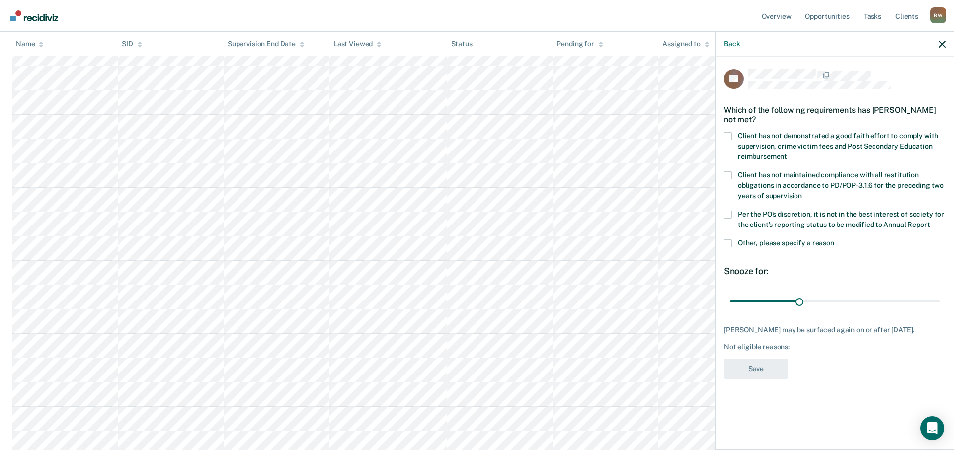
click at [729, 137] on span at bounding box center [728, 136] width 8 height 8
click at [787, 153] on input "Client has not demonstrated a good faith effort to comply with supervision, cri…" at bounding box center [787, 153] width 0 height 0
click at [729, 213] on span at bounding box center [728, 215] width 8 height 8
click at [795, 221] on input "Per the PO’s discretion, it is not in the best interest of society for the clie…" at bounding box center [930, 221] width 0 height 0
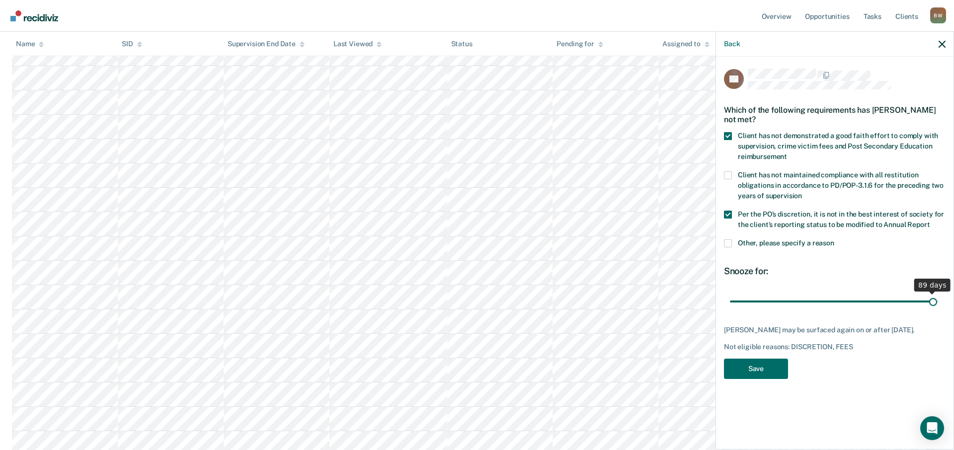
drag, startPoint x: 801, startPoint y: 301, endPoint x: 935, endPoint y: 313, distance: 134.8
type input "89"
click at [795, 310] on input "range" at bounding box center [835, 301] width 210 height 17
click at [749, 377] on button "Save" at bounding box center [756, 369] width 64 height 20
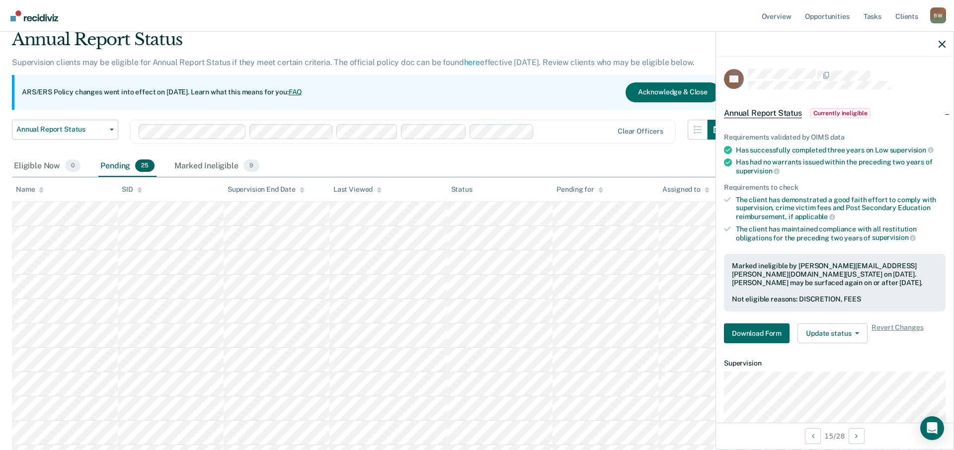
scroll to position [0, 0]
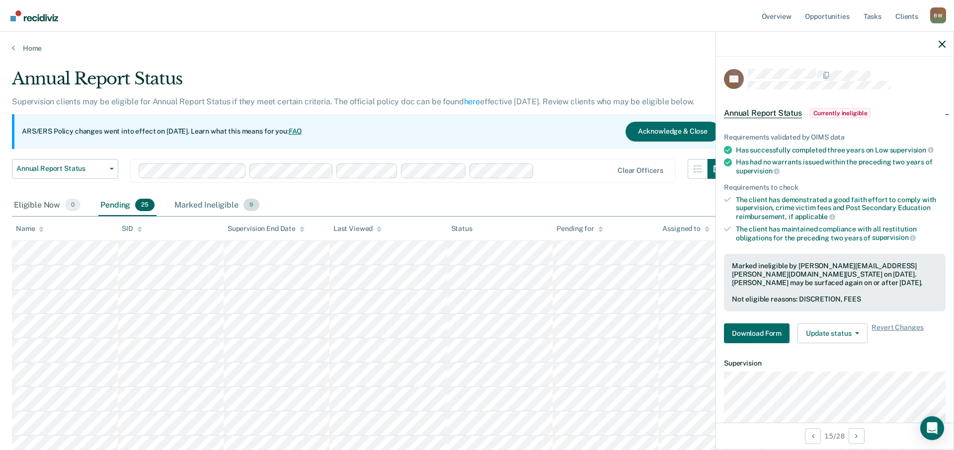
click at [215, 208] on div "Marked Ineligible 9" at bounding box center [217, 206] width 89 height 22
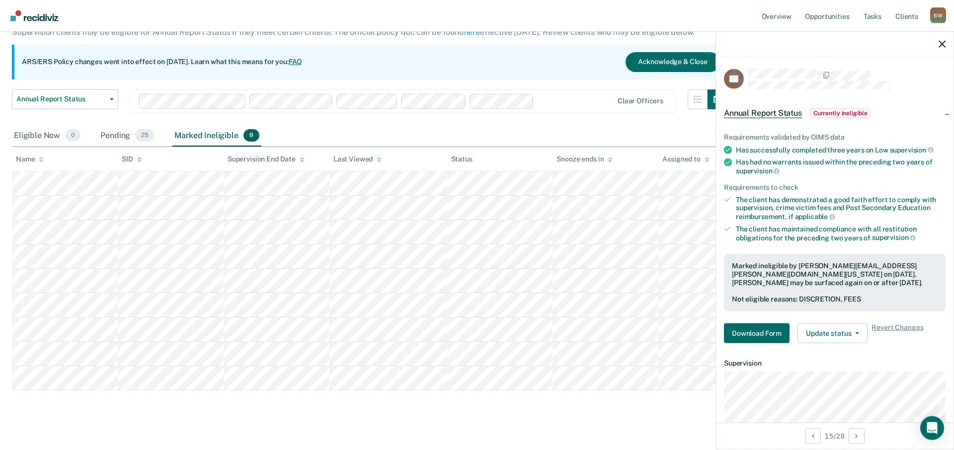
scroll to position [82, 0]
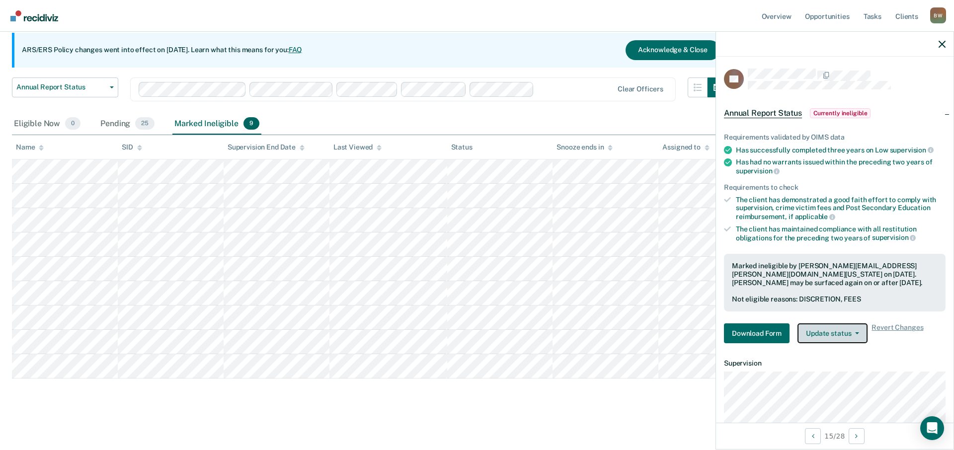
click at [795, 335] on button "Update status" at bounding box center [833, 334] width 70 height 20
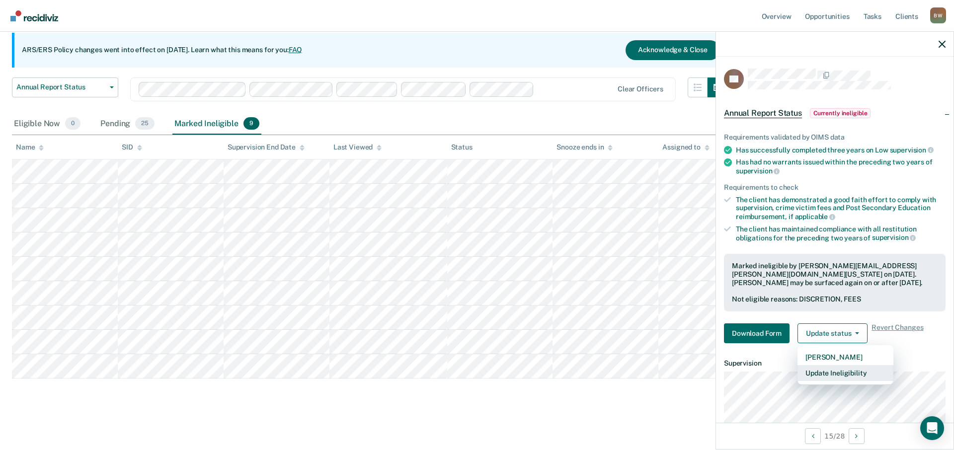
click at [795, 372] on button "Update Ineligibility" at bounding box center [846, 373] width 96 height 16
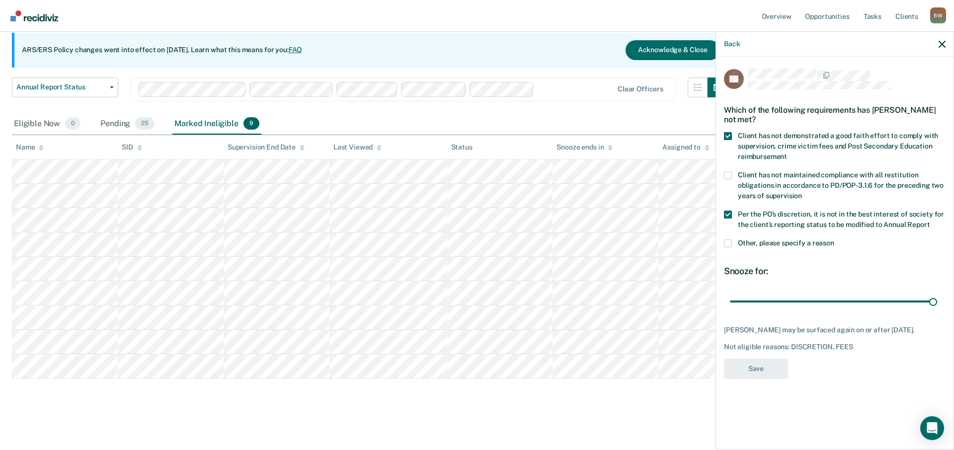
click at [728, 217] on span at bounding box center [728, 215] width 8 height 8
click at [795, 221] on input "Per the PO’s discretion, it is not in the best interest of society for the clie…" at bounding box center [930, 221] width 0 height 0
click at [728, 136] on span at bounding box center [728, 136] width 8 height 8
click at [787, 153] on input "Client has not demonstrated a good faith effort to comply with supervision, cri…" at bounding box center [787, 153] width 0 height 0
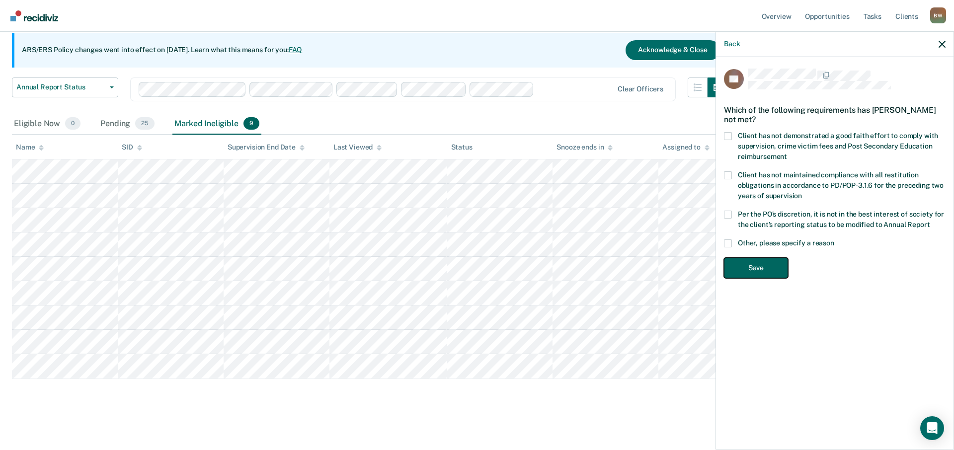
click at [754, 271] on button "Save" at bounding box center [756, 268] width 64 height 20
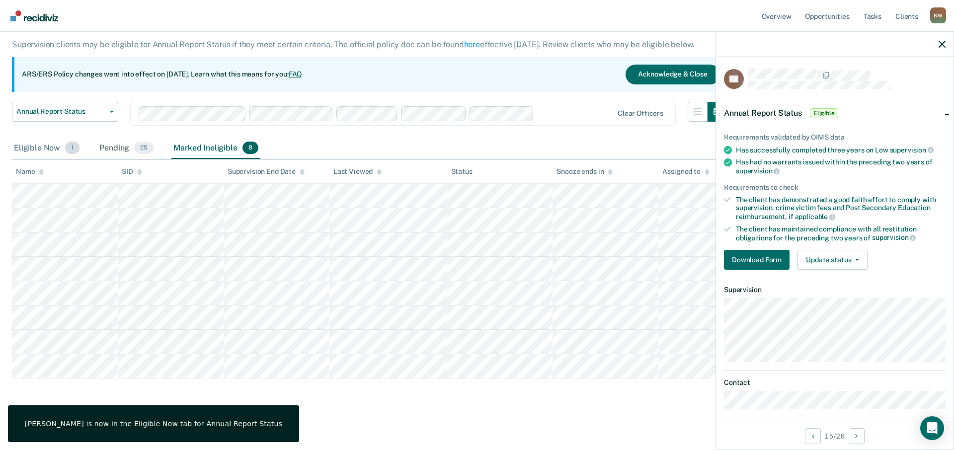
click at [47, 148] on div "Eligible Now 1" at bounding box center [47, 149] width 70 height 22
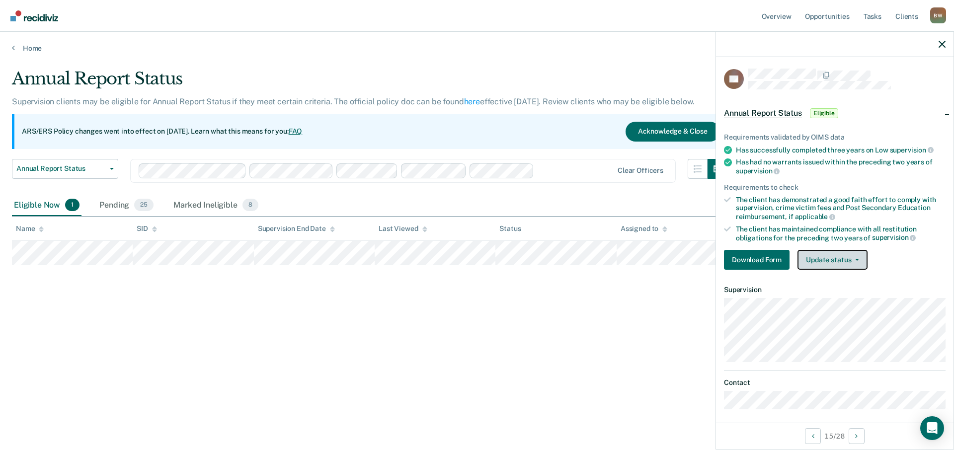
click at [795, 259] on icon "button" at bounding box center [858, 260] width 4 height 2
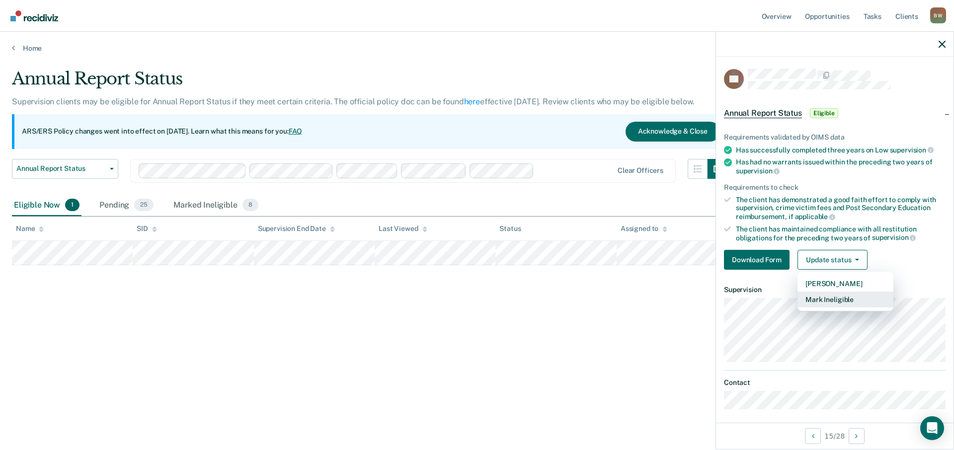
click at [795, 298] on button "Mark Ineligible" at bounding box center [846, 300] width 96 height 16
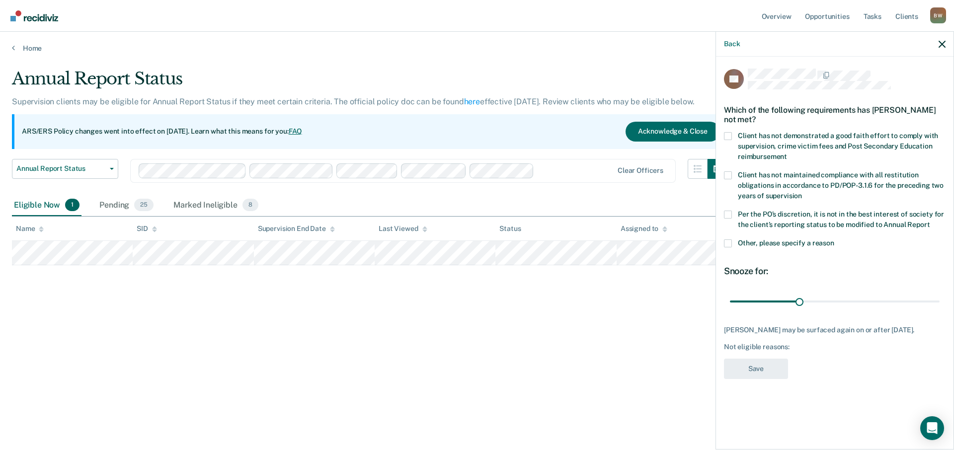
drag, startPoint x: 727, startPoint y: 245, endPoint x: 727, endPoint y: 235, distance: 10.0
click at [727, 245] on span at bounding box center [728, 244] width 8 height 8
click at [795, 240] on input "Other, please specify a reason" at bounding box center [835, 240] width 0 height 0
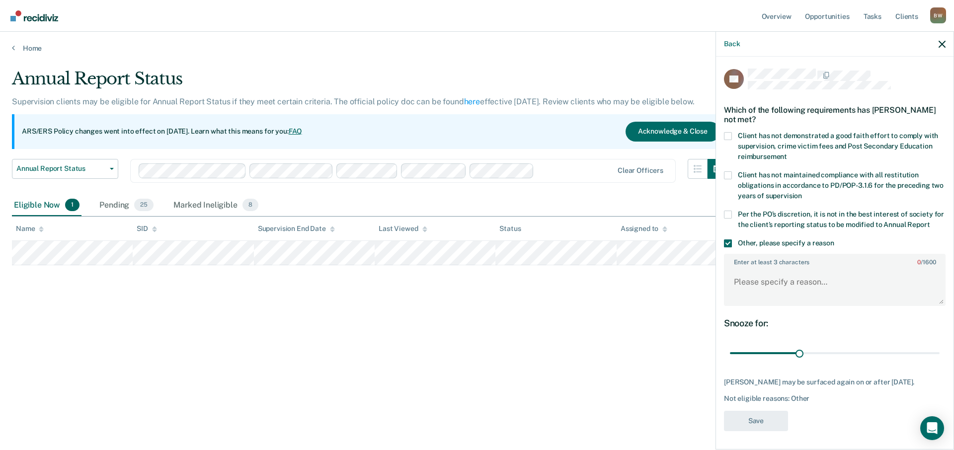
click at [728, 244] on span at bounding box center [728, 244] width 8 height 8
click at [795, 240] on input "Other, please specify a reason" at bounding box center [835, 240] width 0 height 0
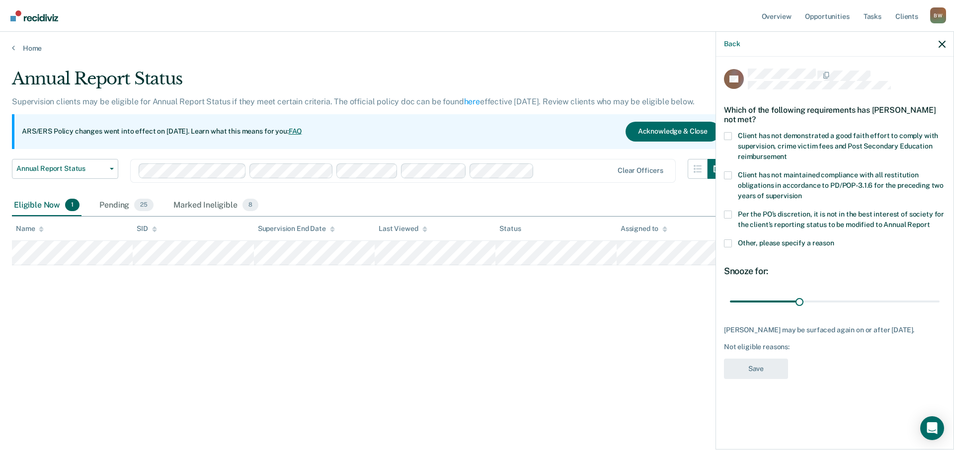
click at [728, 216] on span at bounding box center [728, 215] width 8 height 8
click at [795, 221] on input "Per the PO’s discretion, it is not in the best interest of society for the clie…" at bounding box center [930, 221] width 0 height 0
click at [725, 133] on span at bounding box center [728, 136] width 8 height 8
click at [787, 153] on input "Client has not demonstrated a good faith effort to comply with supervision, cri…" at bounding box center [787, 153] width 0 height 0
drag, startPoint x: 766, startPoint y: 367, endPoint x: 803, endPoint y: 302, distance: 74.8
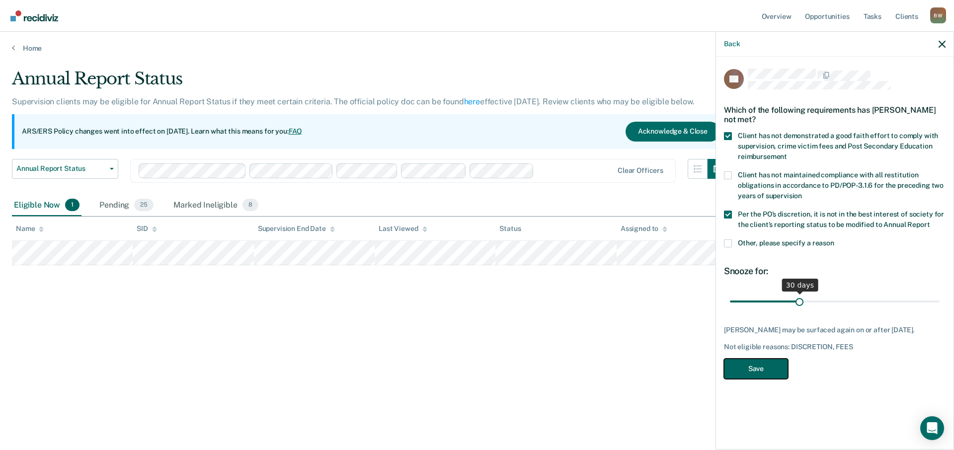
click at [795, 296] on div "TS Which of the following requirements has [PERSON_NAME] not met? Client has no…" at bounding box center [835, 227] width 222 height 317
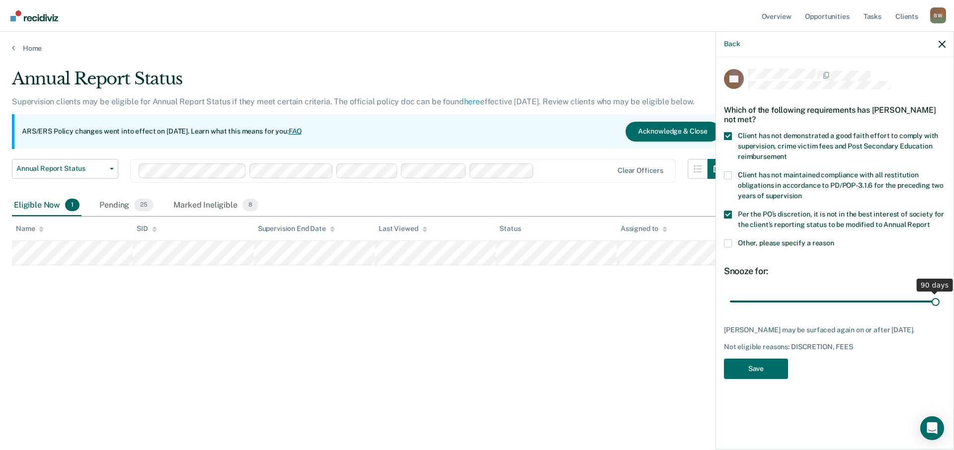
drag, startPoint x: 798, startPoint y: 302, endPoint x: 974, endPoint y: 304, distance: 176.0
type input "90"
click at [795, 304] on input "range" at bounding box center [835, 301] width 210 height 17
click at [773, 377] on button "Save" at bounding box center [756, 369] width 64 height 20
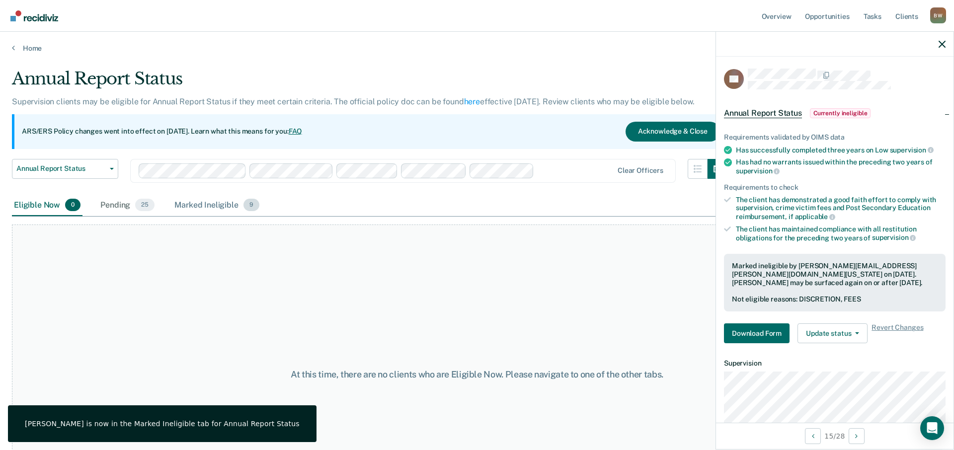
click at [227, 207] on div "Marked Ineligible 9" at bounding box center [217, 206] width 89 height 22
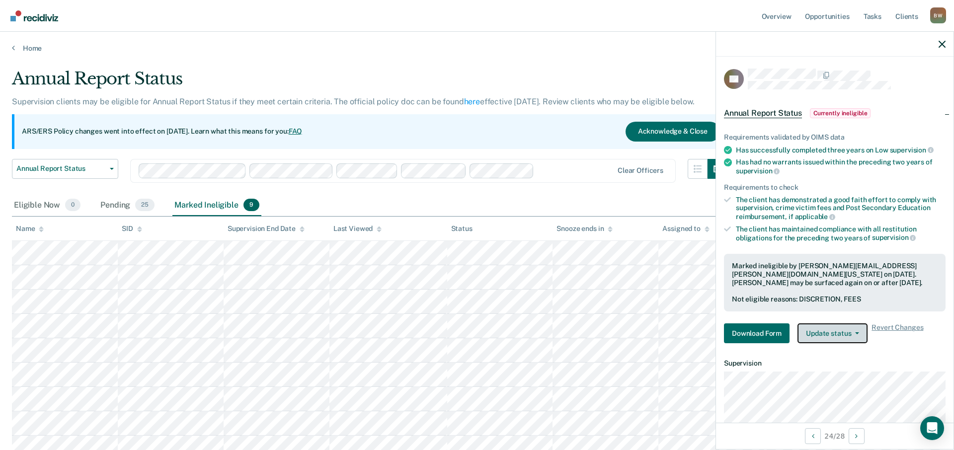
click at [795, 330] on button "Update status" at bounding box center [833, 334] width 70 height 20
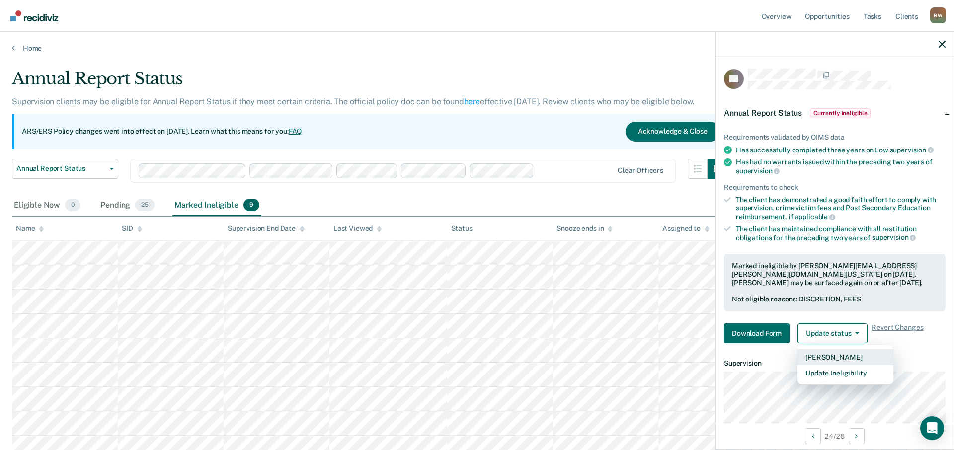
click at [795, 355] on button "[PERSON_NAME]" at bounding box center [846, 357] width 96 height 16
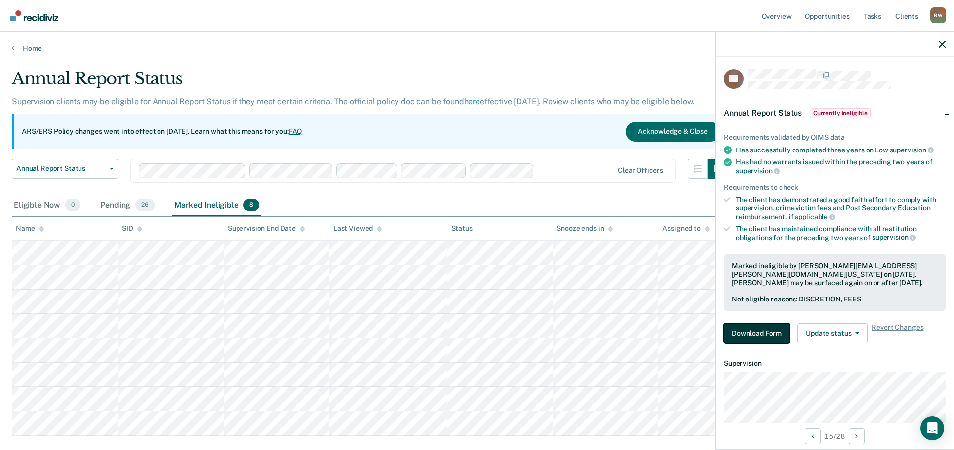
click at [783, 337] on button "Download Form" at bounding box center [757, 334] width 66 height 20
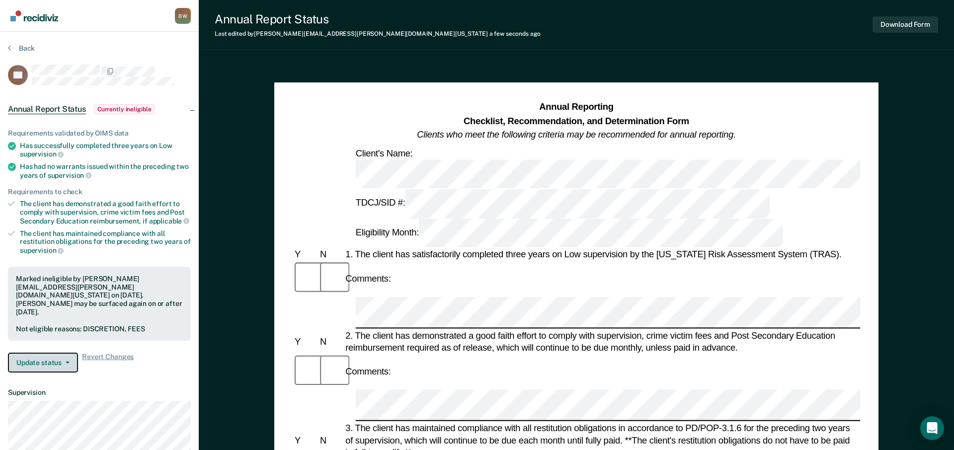
click at [64, 353] on button "Update status" at bounding box center [43, 363] width 70 height 20
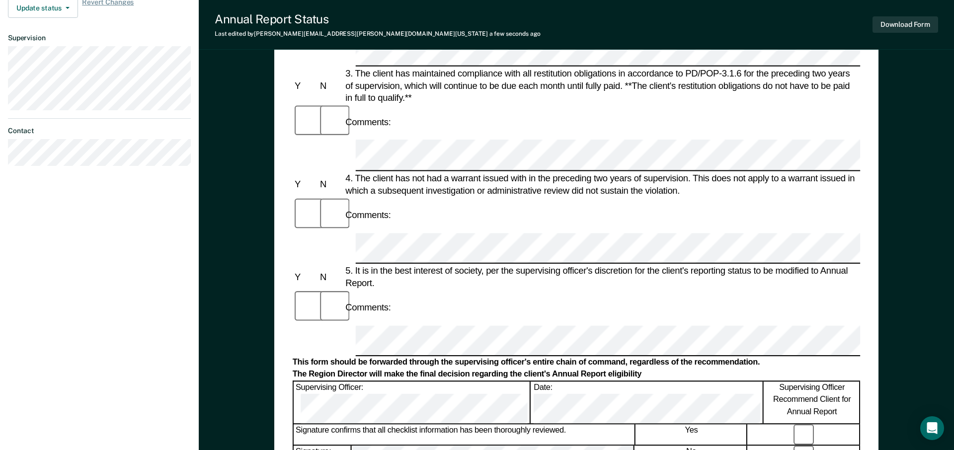
scroll to position [101, 0]
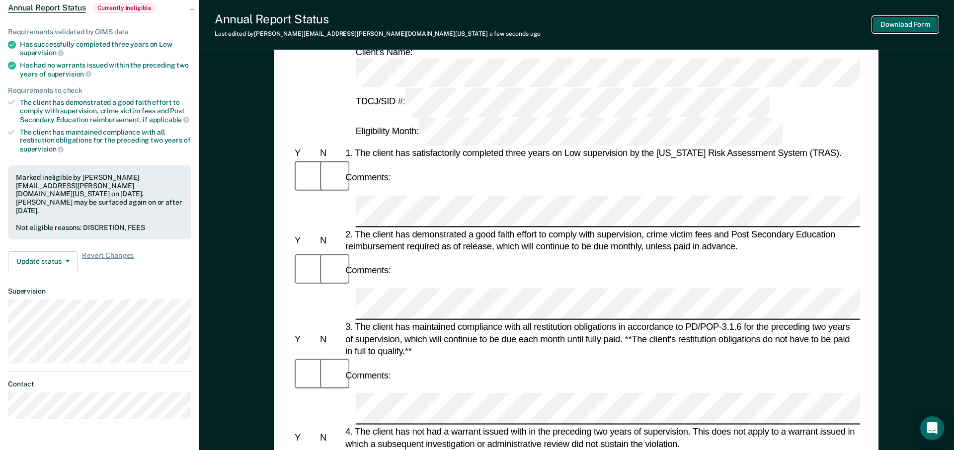
click at [795, 19] on button "Download Form" at bounding box center [906, 24] width 66 height 16
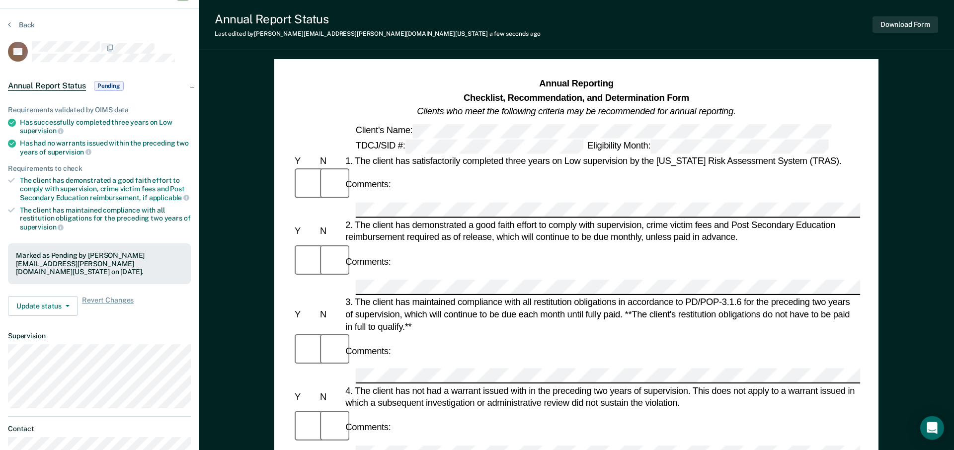
scroll to position [0, 0]
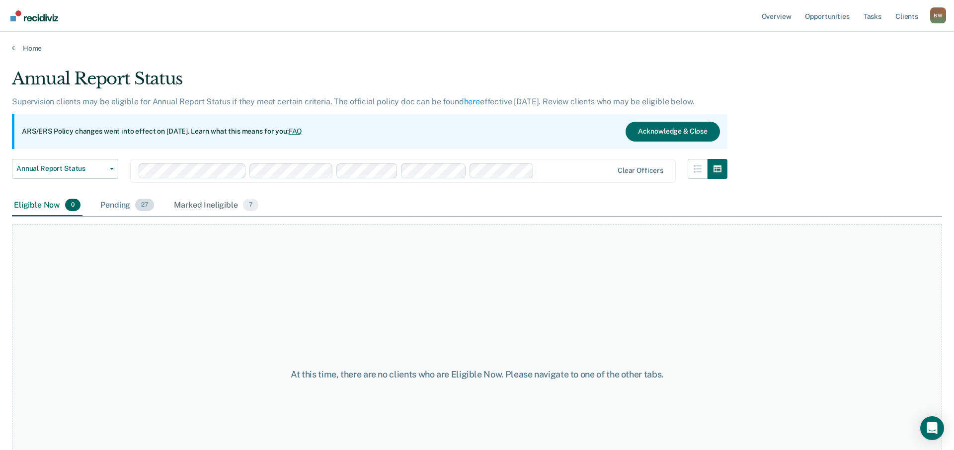
click at [122, 207] on div "Pending 27" at bounding box center [127, 206] width 58 height 22
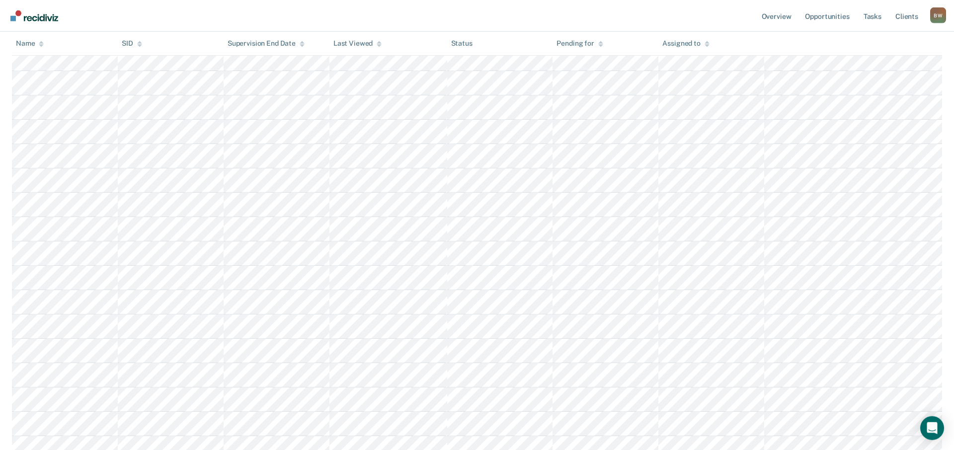
scroll to position [216, 0]
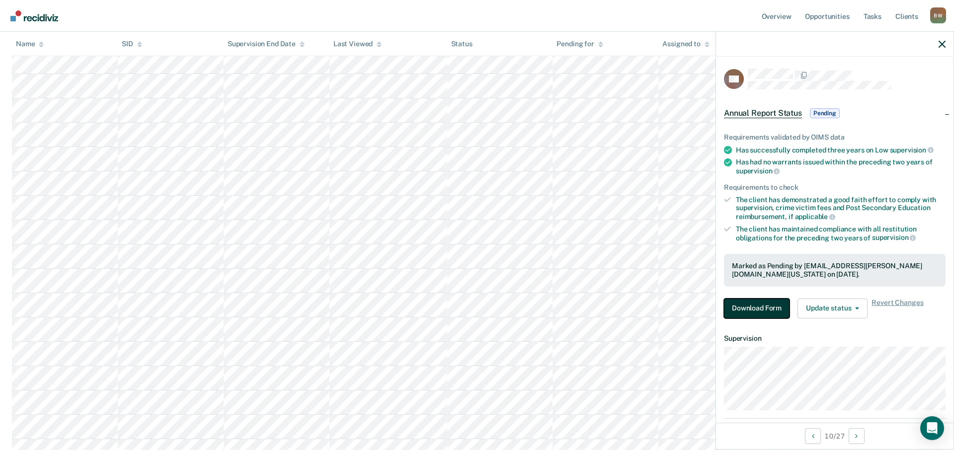
click at [775, 308] on button "Download Form" at bounding box center [757, 309] width 66 height 20
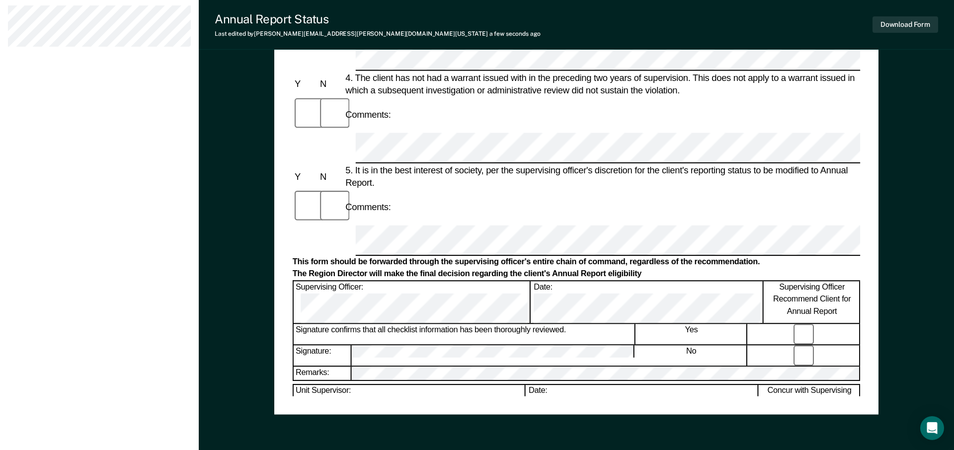
scroll to position [456, 0]
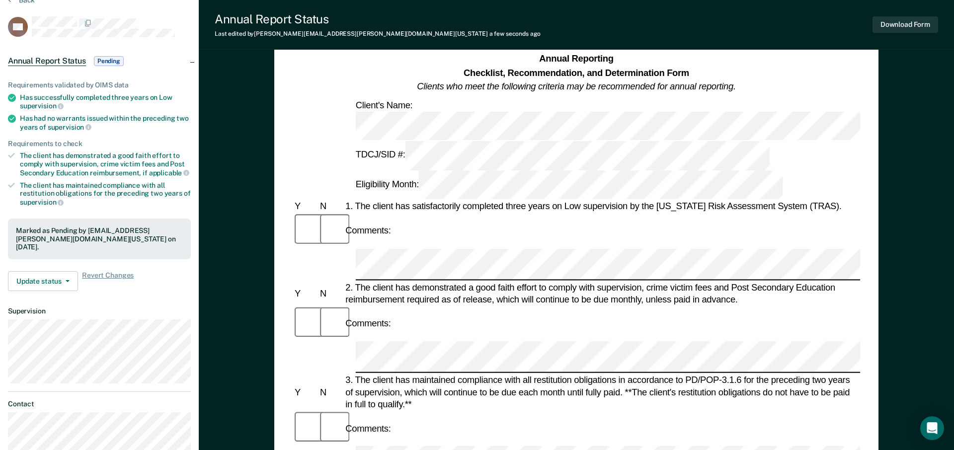
scroll to position [41, 0]
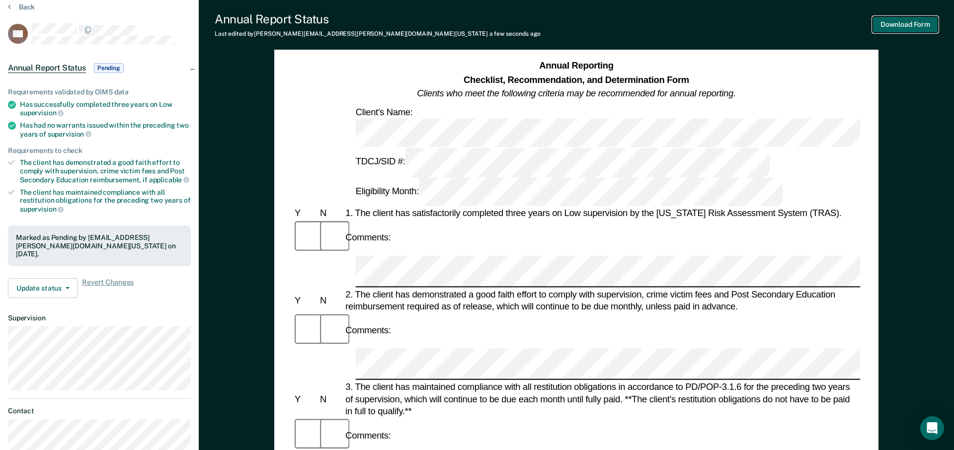
click at [795, 23] on button "Download Form" at bounding box center [906, 24] width 66 height 16
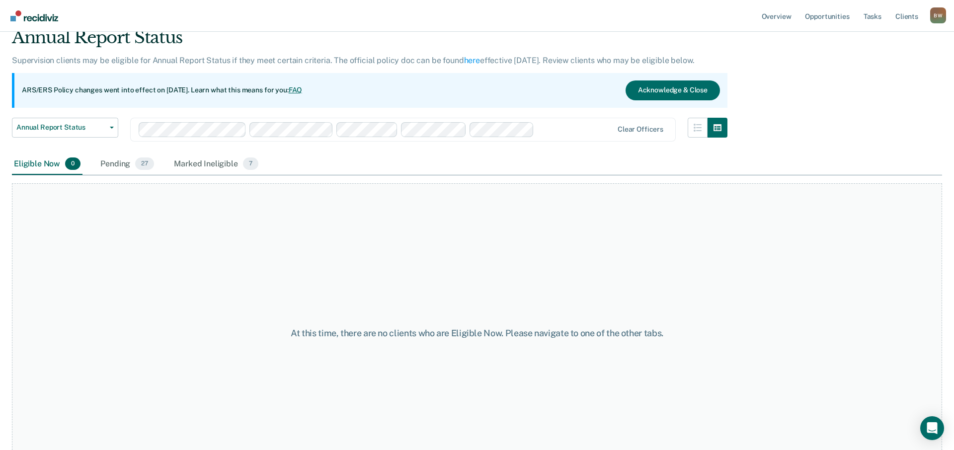
scroll to position [74, 0]
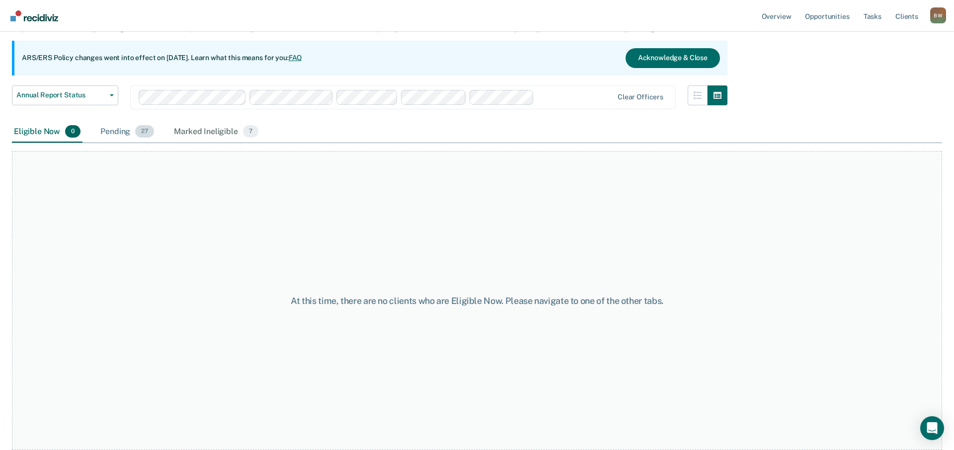
click at [115, 130] on div "Pending 27" at bounding box center [127, 132] width 58 height 22
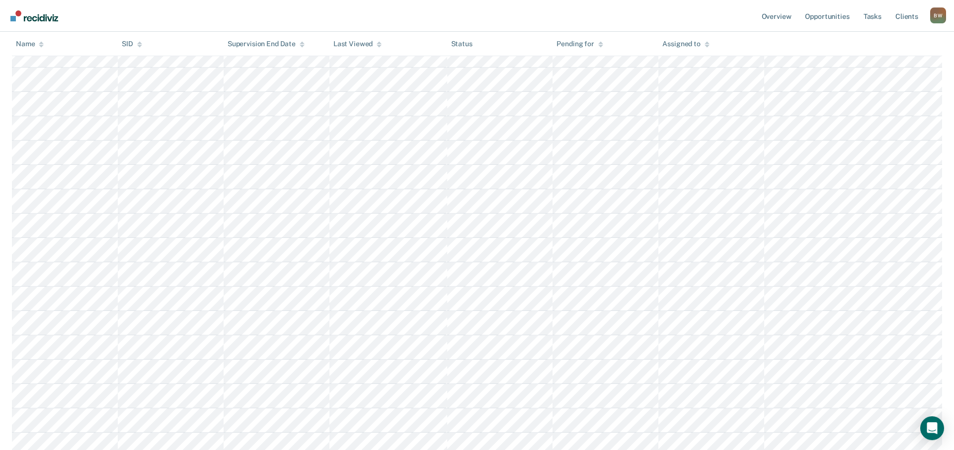
scroll to position [226, 0]
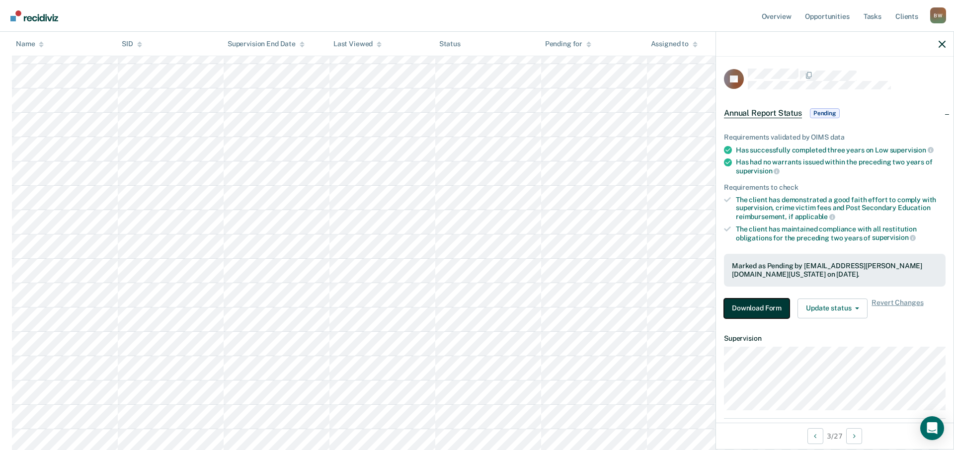
click at [755, 309] on button "Download Form" at bounding box center [757, 309] width 66 height 20
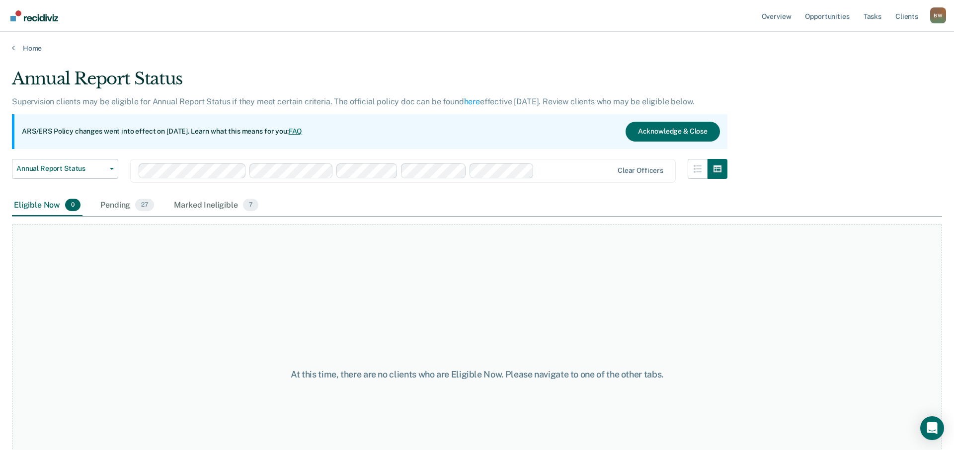
scroll to position [74, 0]
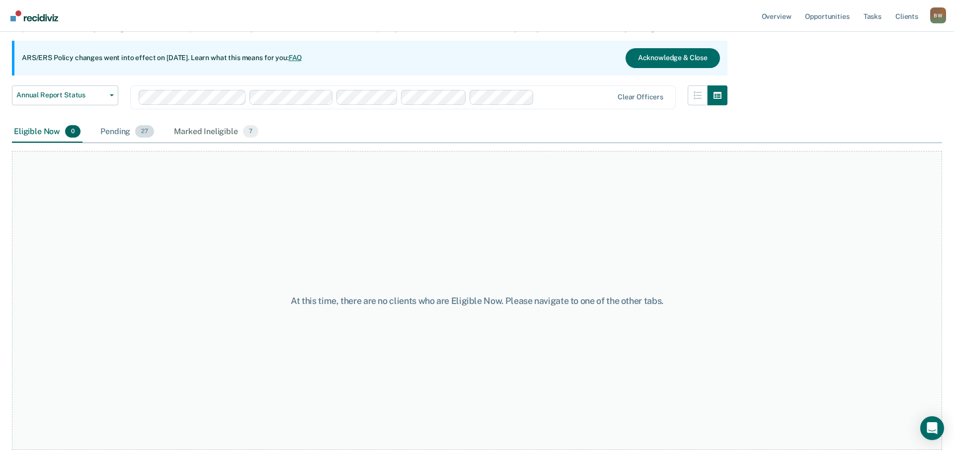
click at [113, 133] on div "Pending 27" at bounding box center [127, 132] width 58 height 22
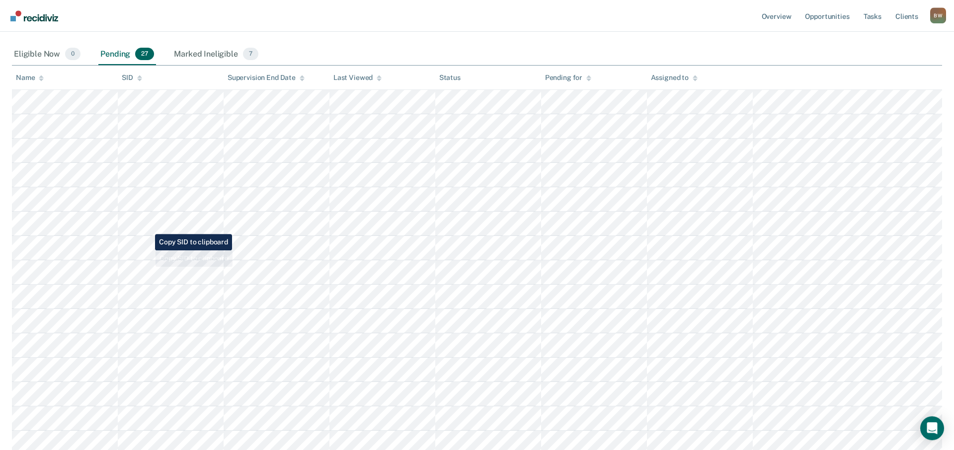
scroll to position [175, 0]
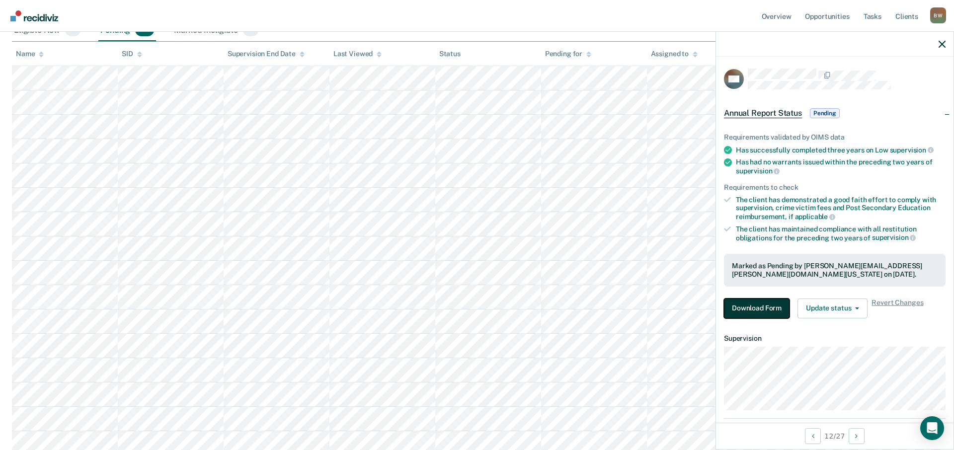
click at [752, 306] on button "Download Form" at bounding box center [757, 309] width 66 height 20
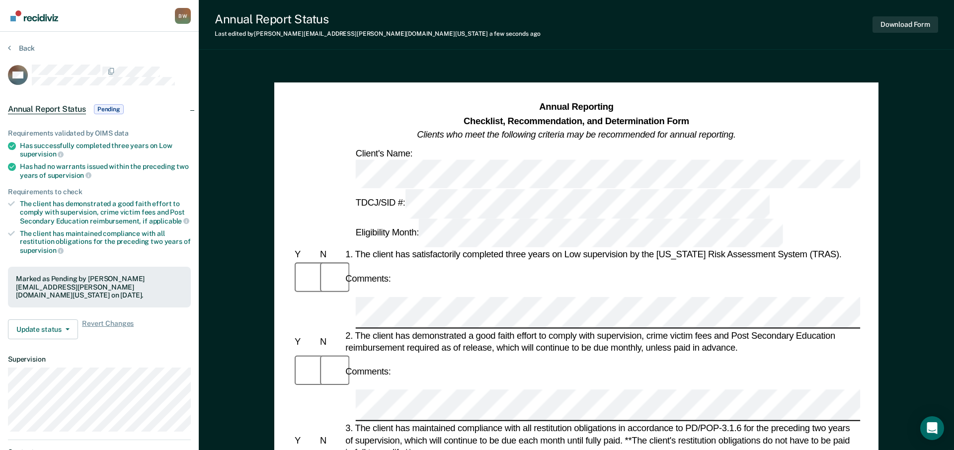
scroll to position [74, 0]
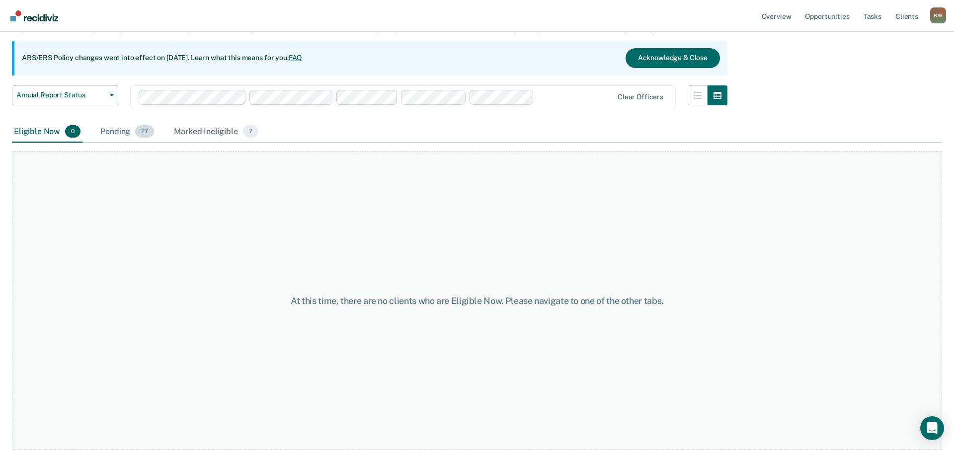
click at [123, 129] on div "Pending 27" at bounding box center [127, 132] width 58 height 22
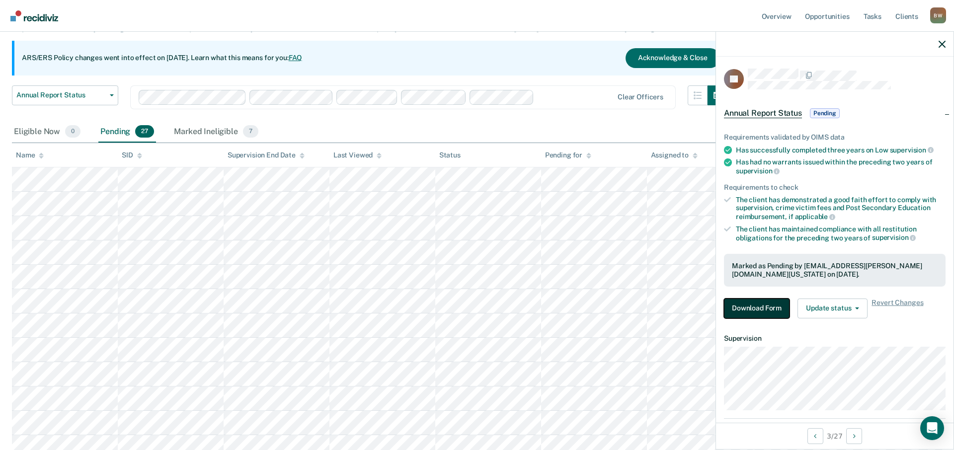
click at [749, 309] on button "Download Form" at bounding box center [757, 309] width 66 height 20
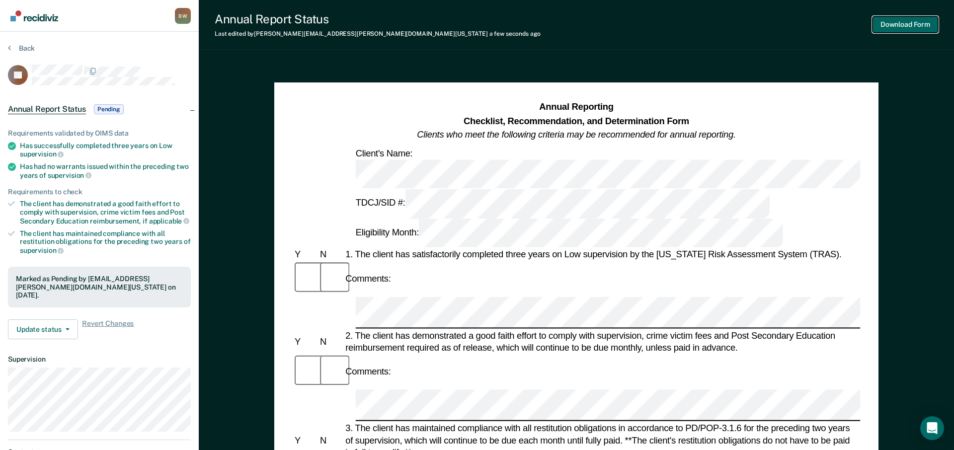
click at [795, 24] on button "Download Form" at bounding box center [906, 24] width 66 height 16
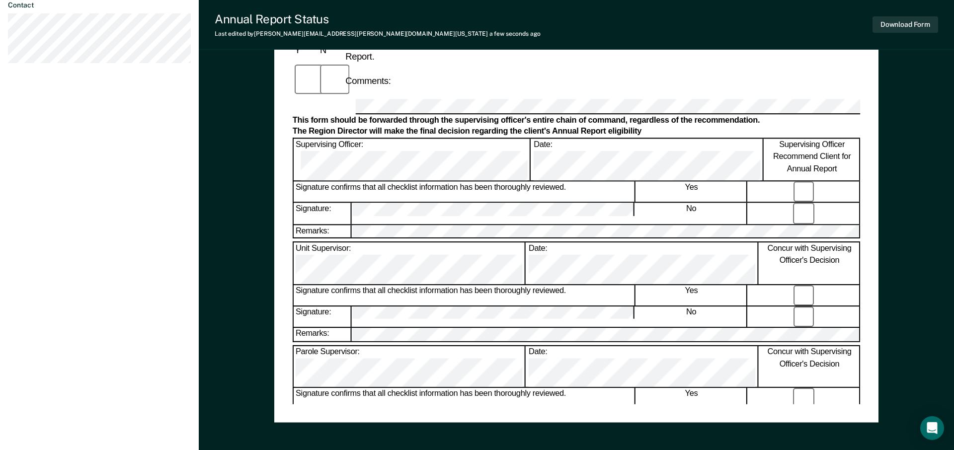
scroll to position [447, 0]
